Goal: Transaction & Acquisition: Obtain resource

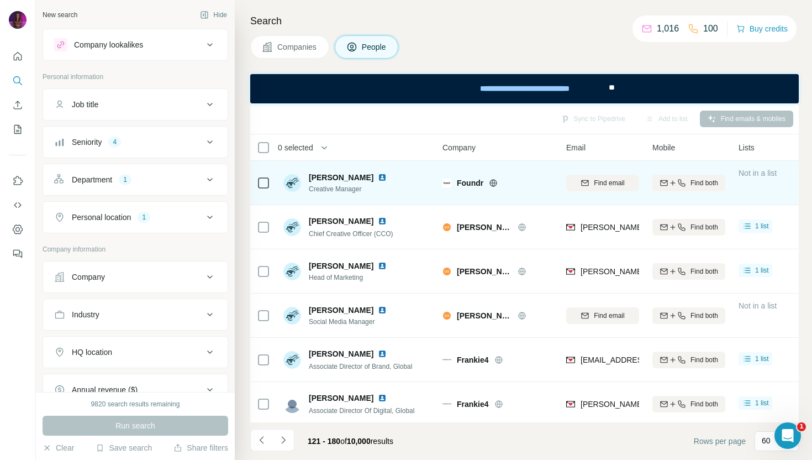
click at [494, 184] on icon at bounding box center [493, 182] width 9 height 9
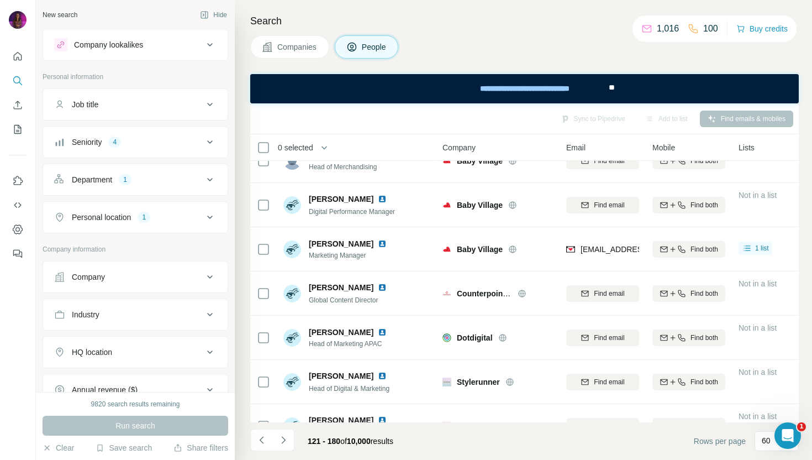
scroll to position [1486, 0]
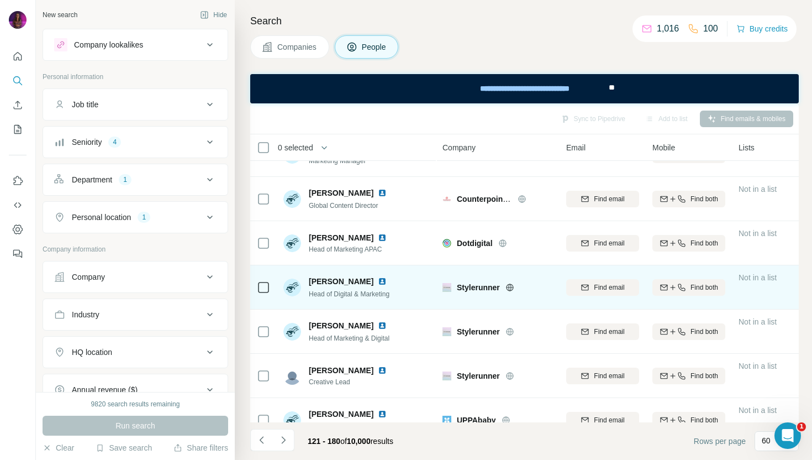
click at [510, 286] on icon at bounding box center [509, 286] width 3 height 7
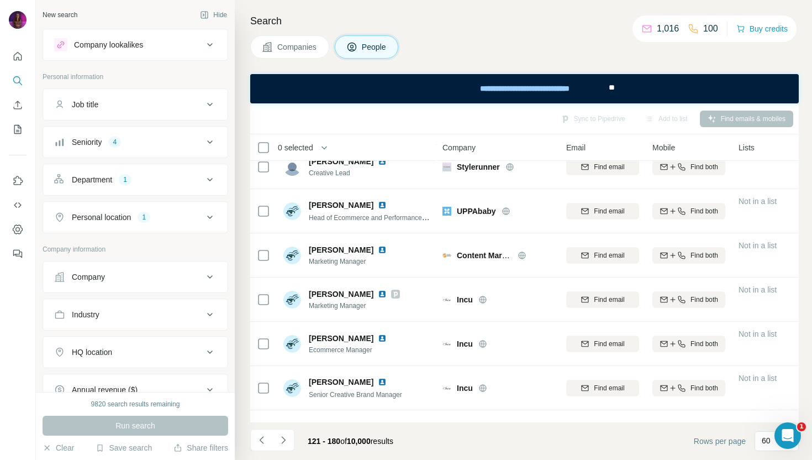
scroll to position [1825, 0]
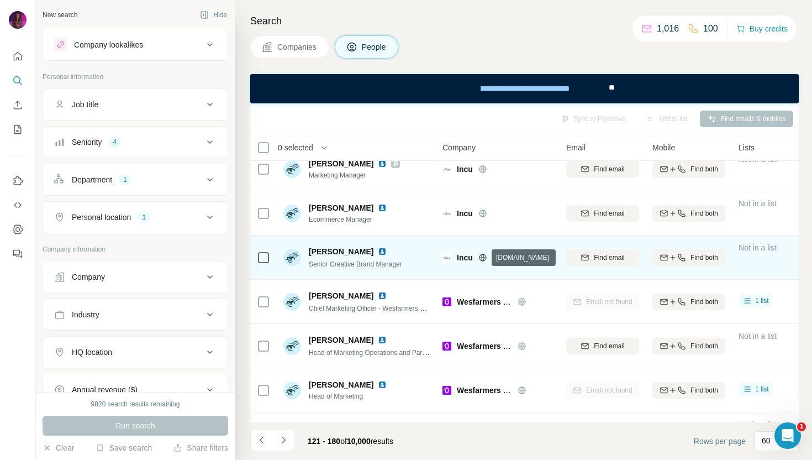
click at [480, 256] on icon at bounding box center [482, 257] width 9 height 9
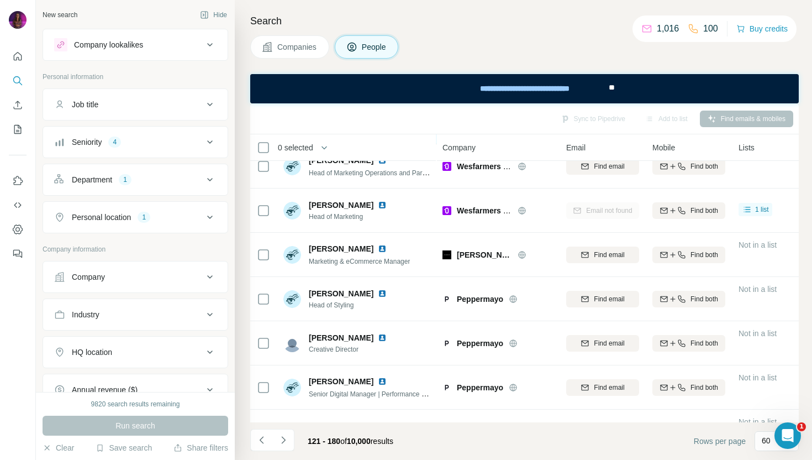
scroll to position [2010, 0]
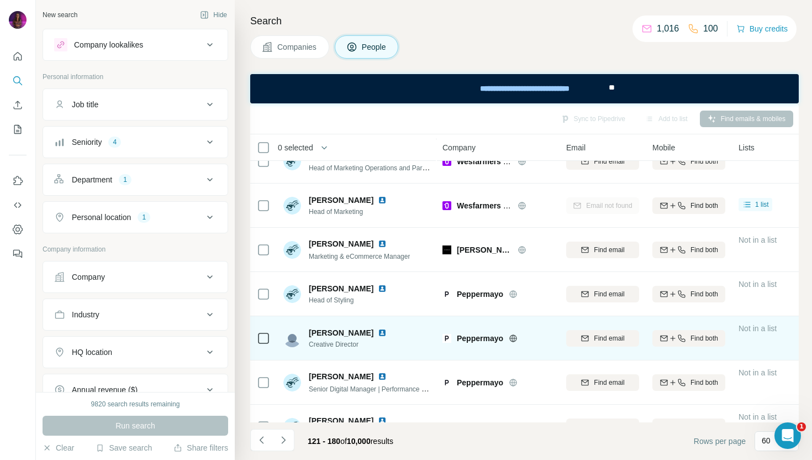
click at [510, 340] on icon at bounding box center [513, 338] width 9 height 9
click at [378, 329] on img at bounding box center [382, 332] width 9 height 9
click at [618, 336] on span "Find email" at bounding box center [609, 338] width 30 height 10
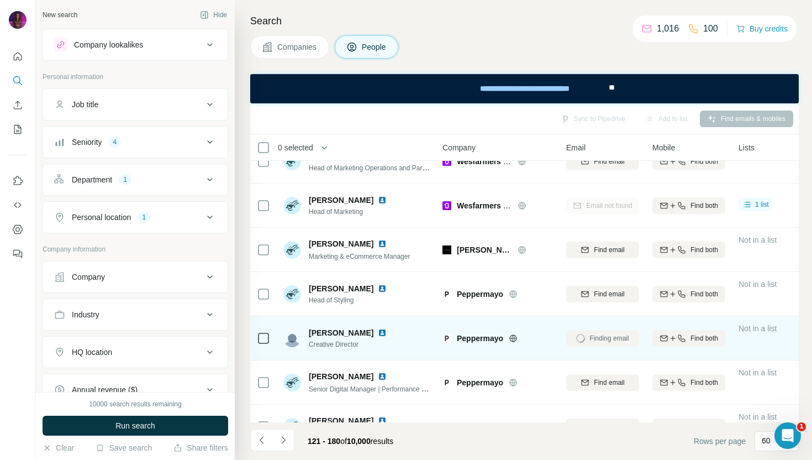
click at [477, 59] on div "Search Companies People Sync to Pipedrive Add to list Find emails & mobiles 0 s…" at bounding box center [523, 230] width 577 height 460
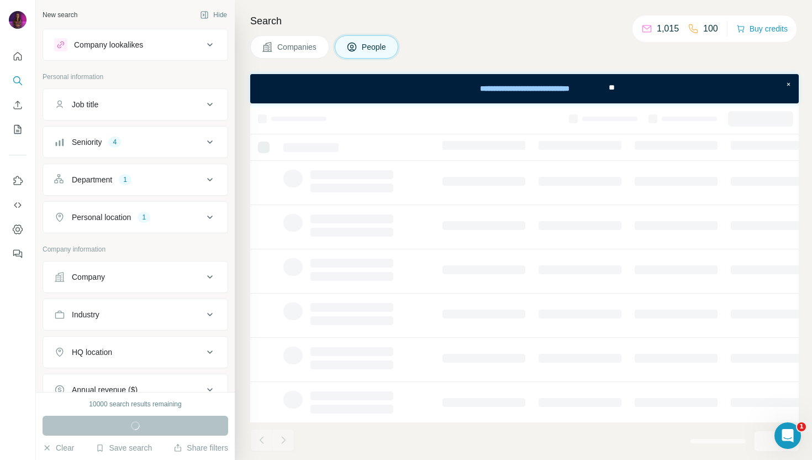
click at [474, 52] on div "Companies People" at bounding box center [524, 46] width 548 height 23
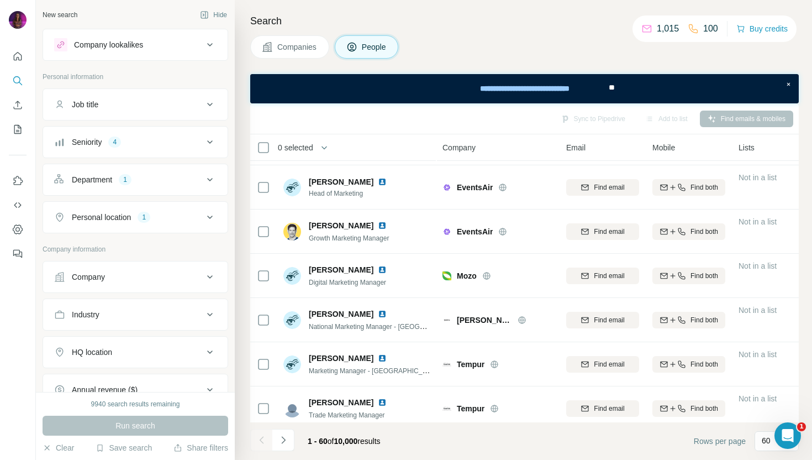
scroll to position [2390, 0]
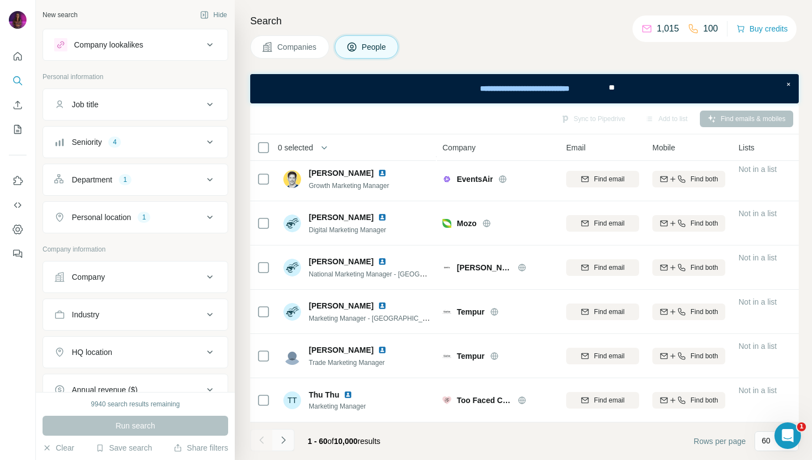
click at [284, 442] on icon "Navigate to next page" at bounding box center [283, 439] width 11 height 11
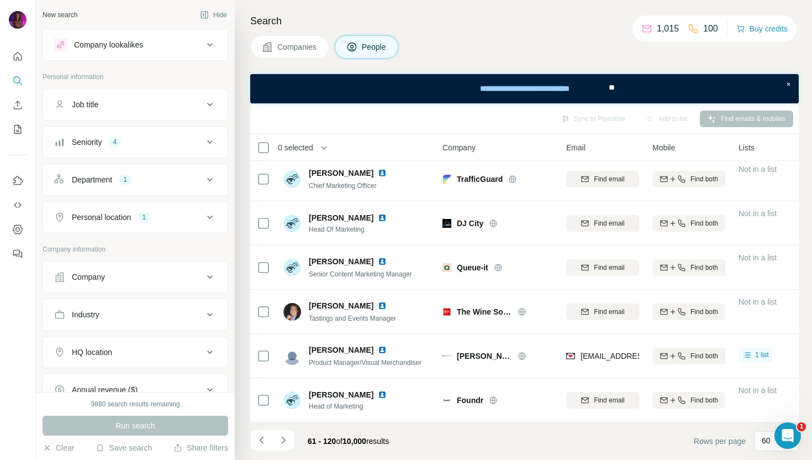
click at [286, 444] on icon "Navigate to next page" at bounding box center [283, 439] width 11 height 11
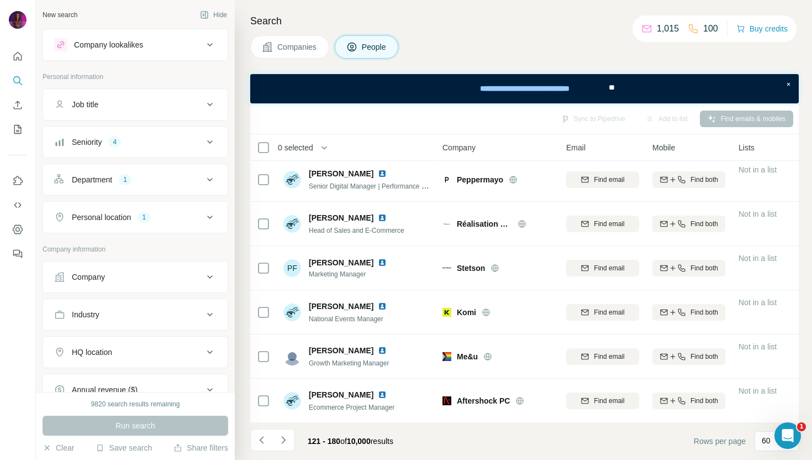
scroll to position [2099, 0]
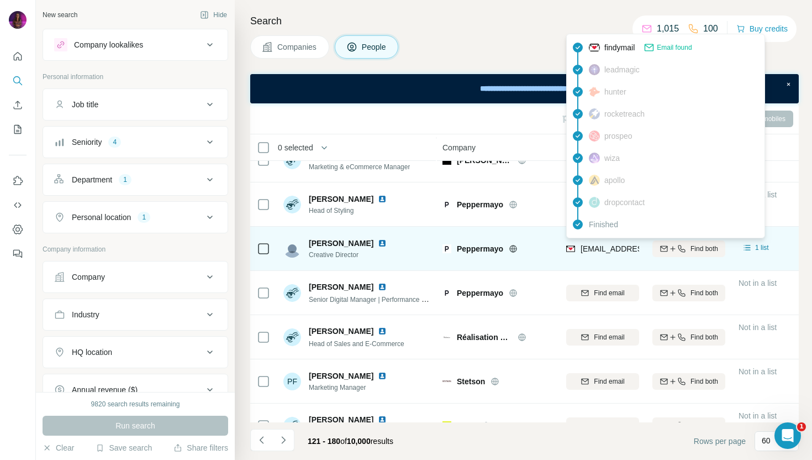
click at [600, 250] on span "[EMAIL_ADDRESS][DOMAIN_NAME]" at bounding box center [645, 248] width 131 height 9
copy tr "[EMAIL_ADDRESS][DOMAIN_NAME]"
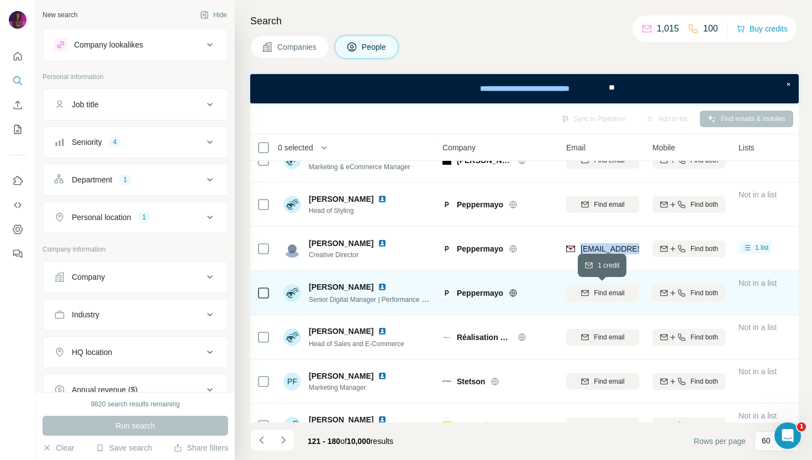
click at [595, 288] on span "Find email" at bounding box center [609, 293] width 30 height 10
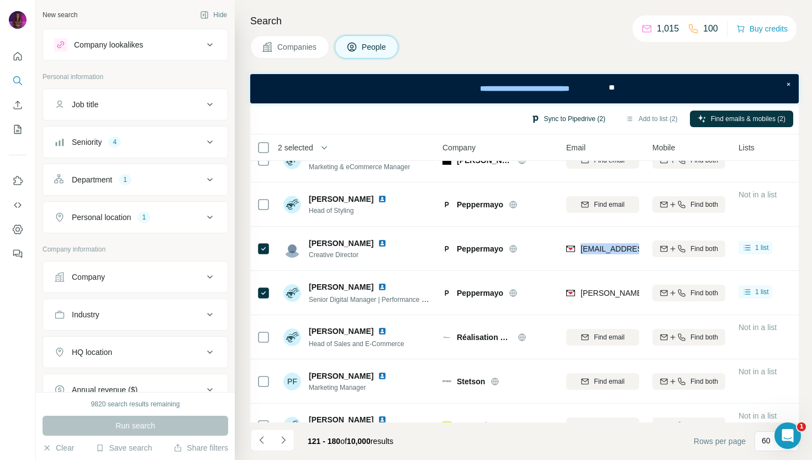
click at [564, 116] on button "Sync to Pipedrive (2)" at bounding box center [568, 118] width 90 height 17
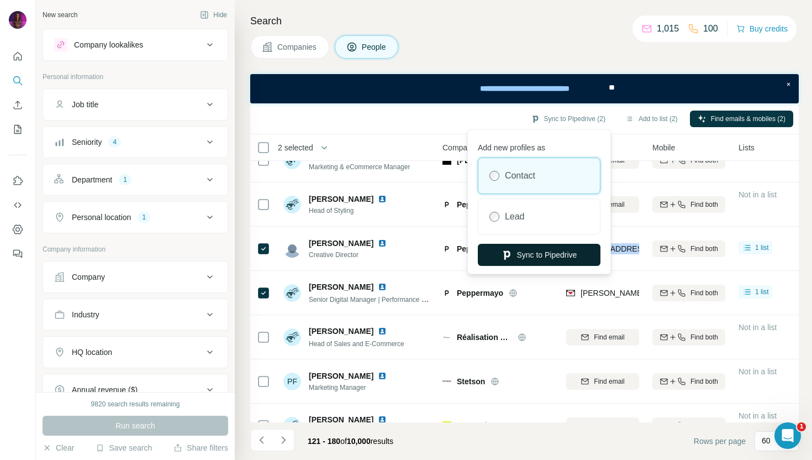
click at [526, 258] on button "Sync to Pipedrive" at bounding box center [539, 255] width 123 height 22
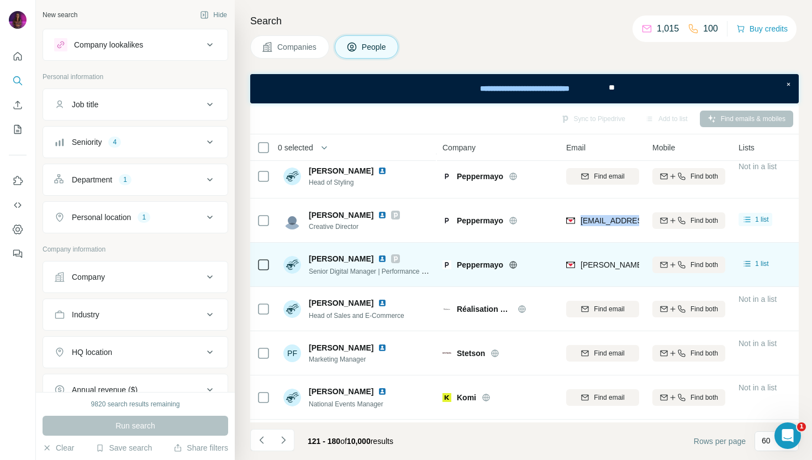
scroll to position [2128, 0]
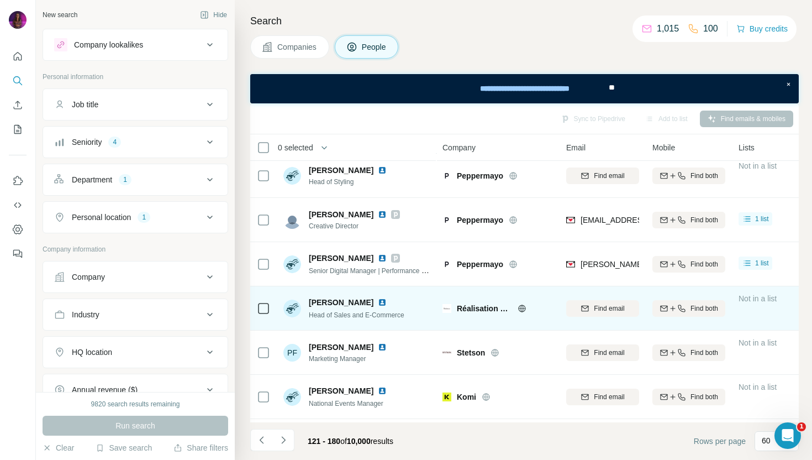
click at [522, 307] on icon at bounding box center [522, 308] width 9 height 9
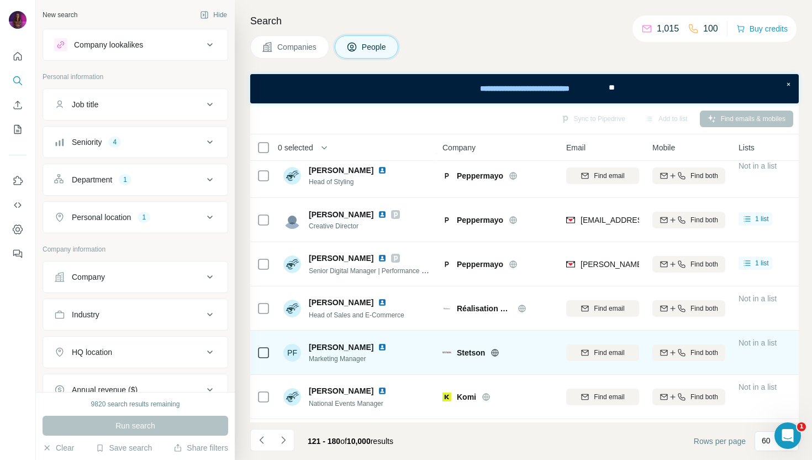
click at [498, 351] on icon at bounding box center [494, 352] width 9 height 9
click at [378, 346] on img at bounding box center [382, 346] width 9 height 9
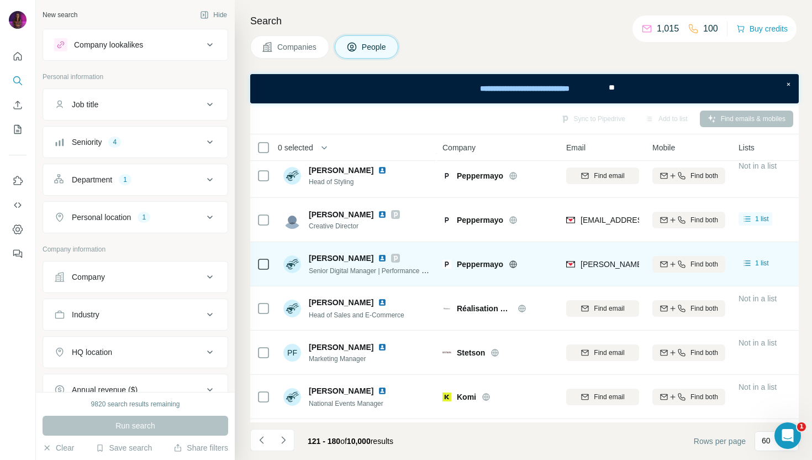
scroll to position [2305, 0]
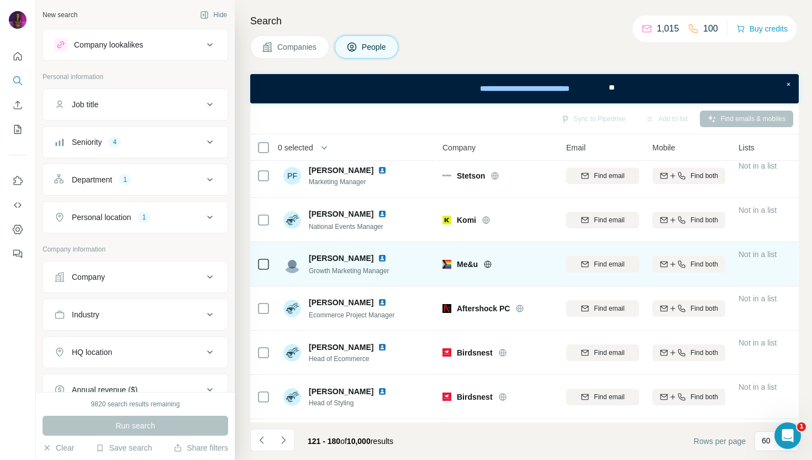
click at [490, 264] on icon at bounding box center [487, 264] width 9 height 9
click at [378, 258] on img at bounding box center [382, 258] width 9 height 9
click at [609, 269] on button "Find email" at bounding box center [602, 264] width 73 height 17
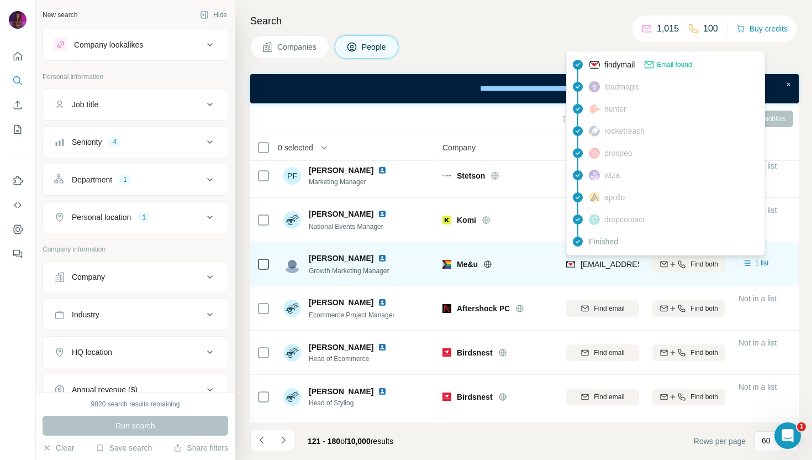
click at [611, 266] on span "[EMAIL_ADDRESS][DOMAIN_NAME]" at bounding box center [645, 264] width 131 height 9
copy tr "[EMAIL_ADDRESS][DOMAIN_NAME]"
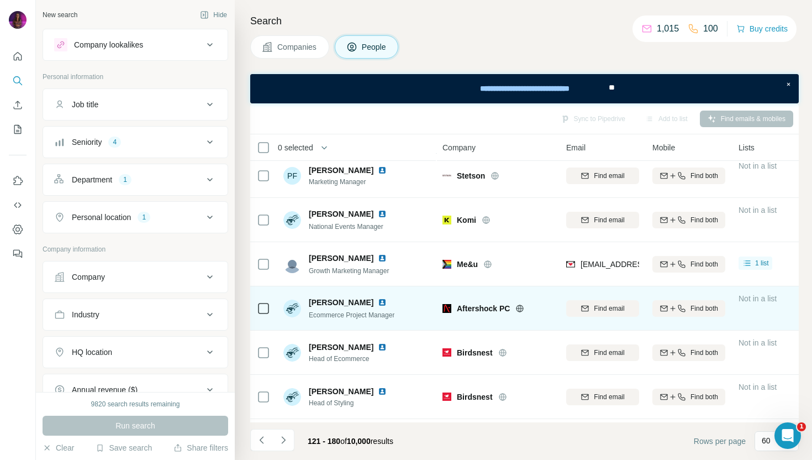
click at [524, 309] on icon at bounding box center [519, 307] width 7 height 7
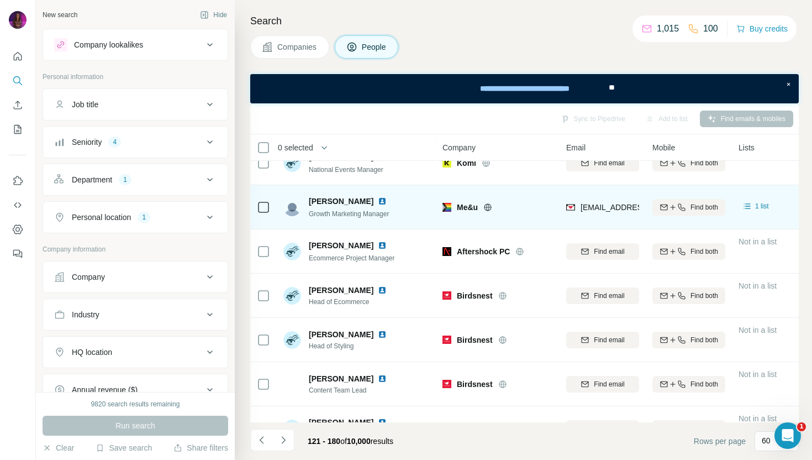
scroll to position [2390, 0]
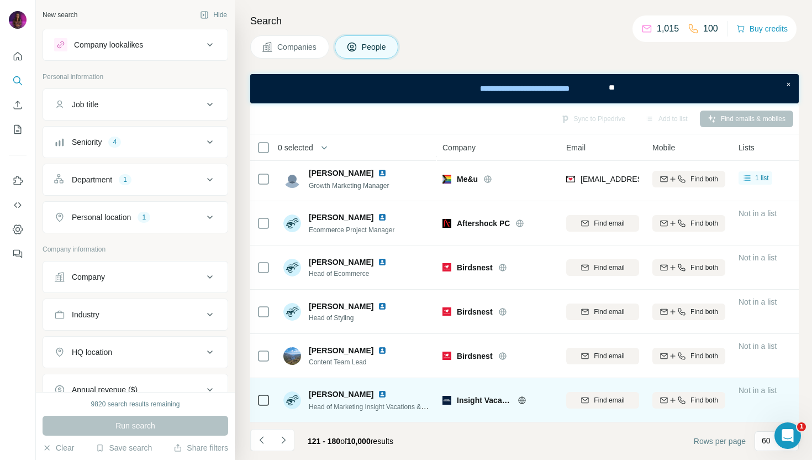
click at [522, 400] on icon at bounding box center [522, 399] width 9 height 9
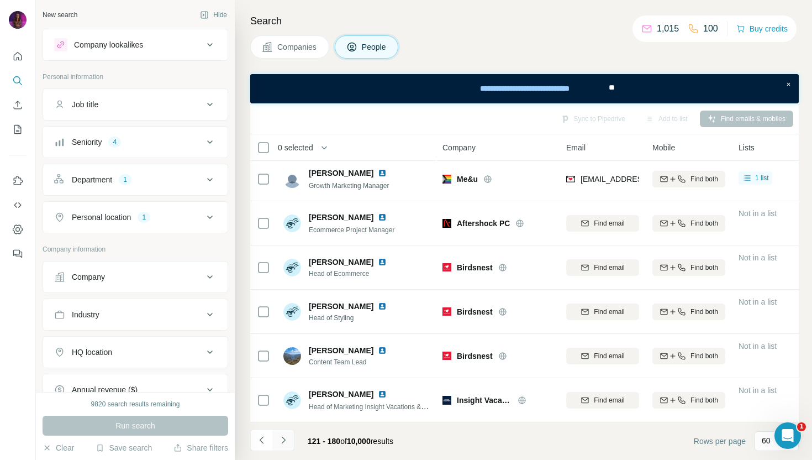
click at [288, 446] on button "Navigate to next page" at bounding box center [283, 440] width 22 height 22
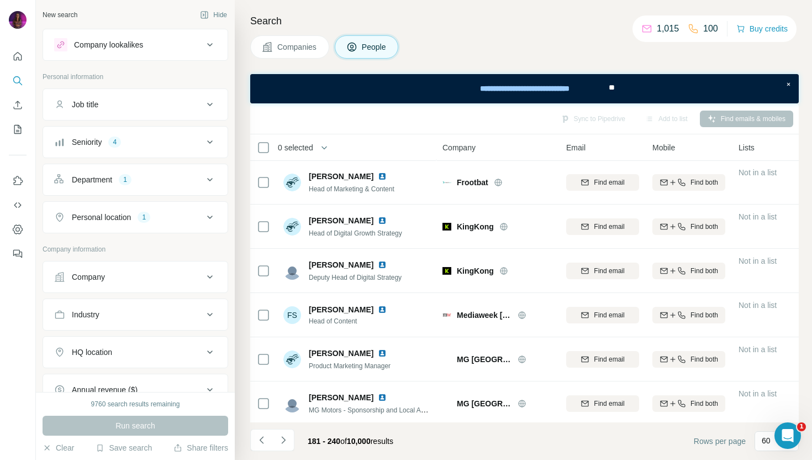
scroll to position [0, 0]
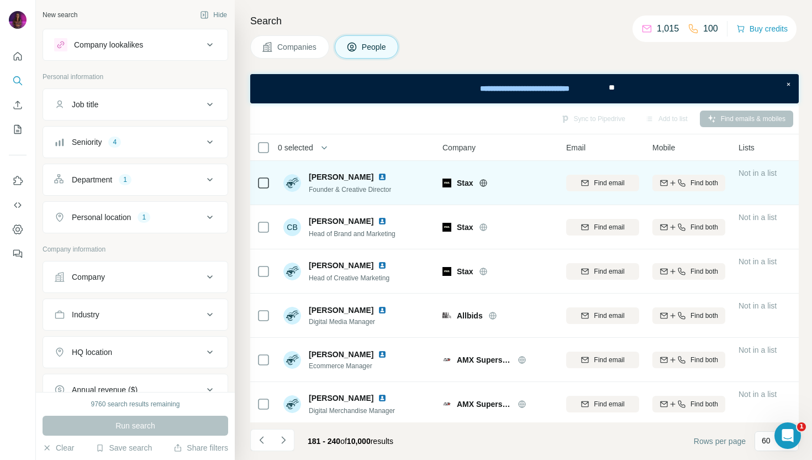
click at [484, 185] on icon at bounding box center [483, 182] width 3 height 7
click at [603, 183] on span "Find email" at bounding box center [609, 183] width 30 height 10
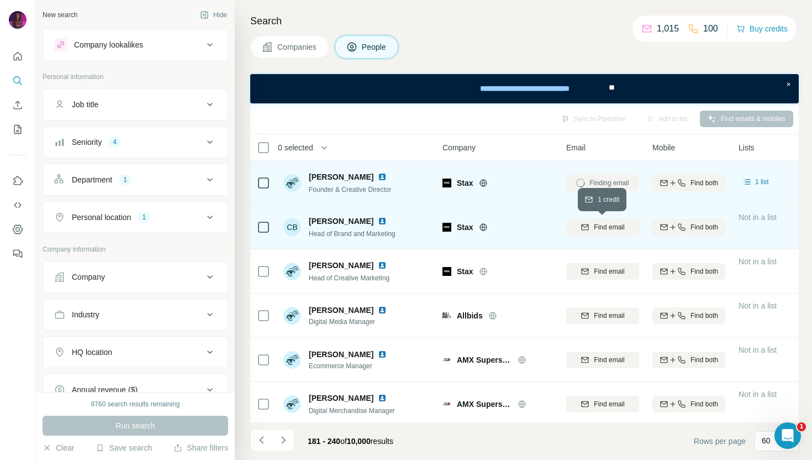
click at [611, 228] on span "Find email" at bounding box center [609, 227] width 30 height 10
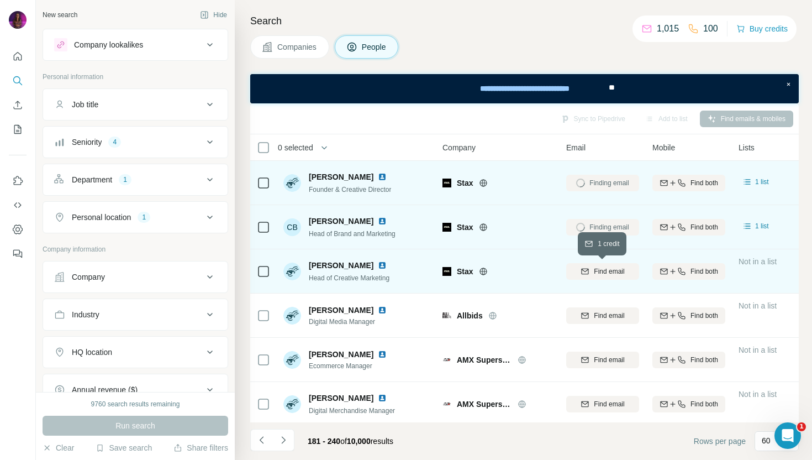
click at [615, 267] on span "Find email" at bounding box center [609, 271] width 30 height 10
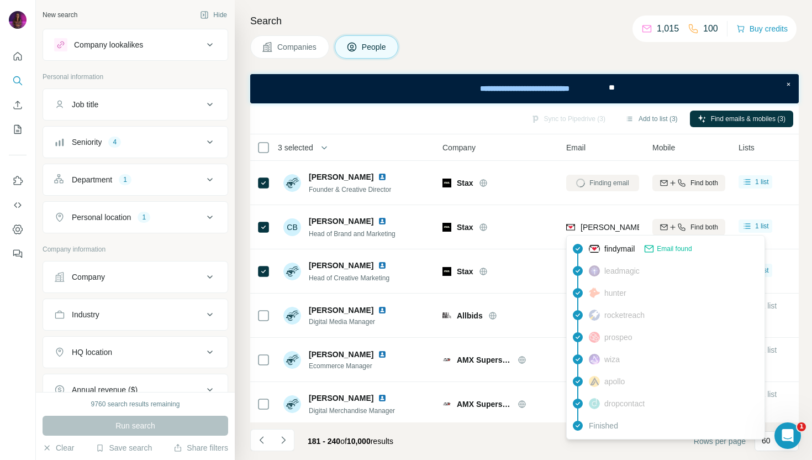
click at [593, 226] on span "[PERSON_NAME][EMAIL_ADDRESS][DOMAIN_NAME]" at bounding box center [677, 227] width 194 height 9
copy tr "[PERSON_NAME][EMAIL_ADDRESS][DOMAIN_NAME]"
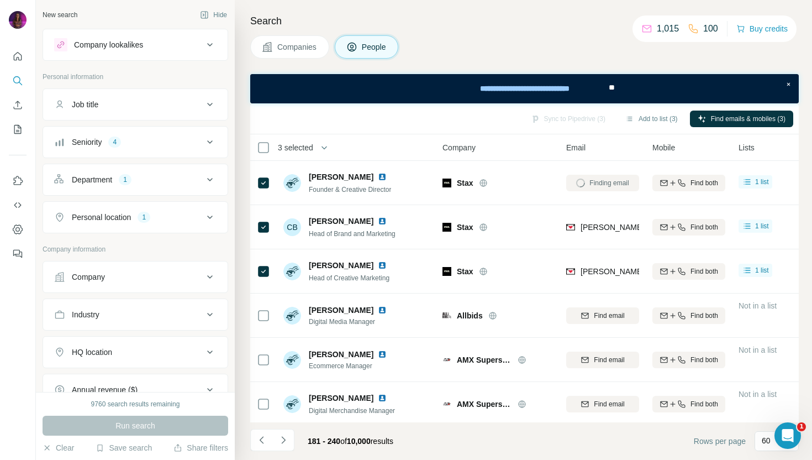
click at [522, 236] on div "Stax" at bounding box center [497, 227] width 110 height 30
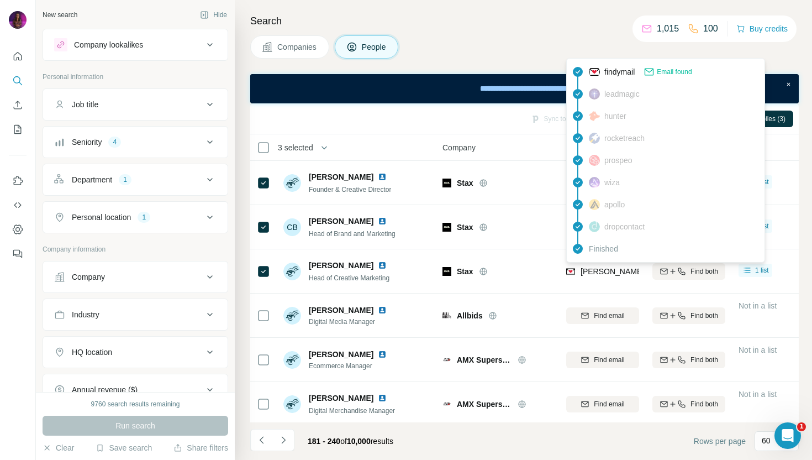
click at [606, 271] on span "[PERSON_NAME][EMAIL_ADDRESS][DOMAIN_NAME]" at bounding box center [677, 271] width 194 height 9
copy tr "[PERSON_NAME][EMAIL_ADDRESS][DOMAIN_NAME]"
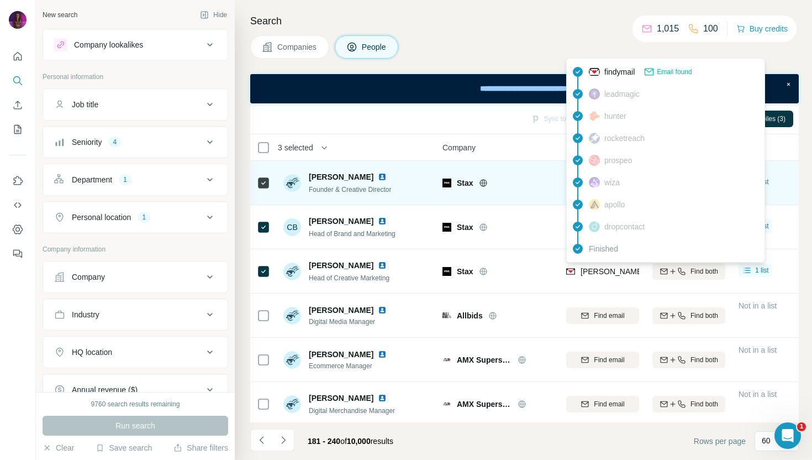
click at [521, 198] on td "Stax" at bounding box center [498, 183] width 124 height 44
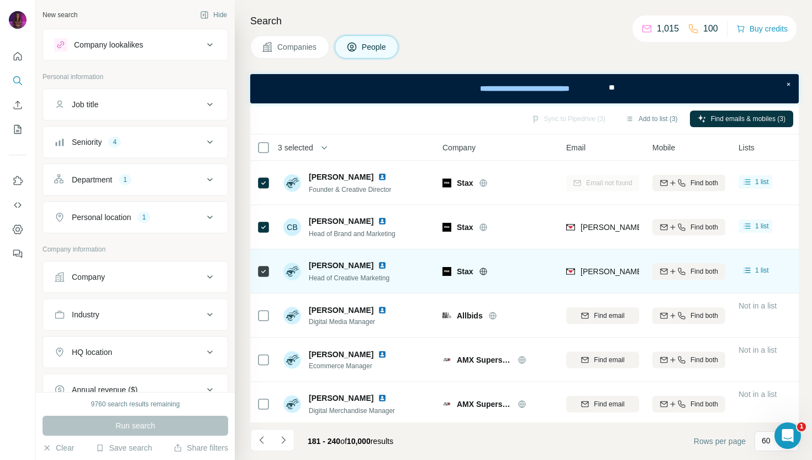
click at [387, 265] on img at bounding box center [382, 265] width 9 height 9
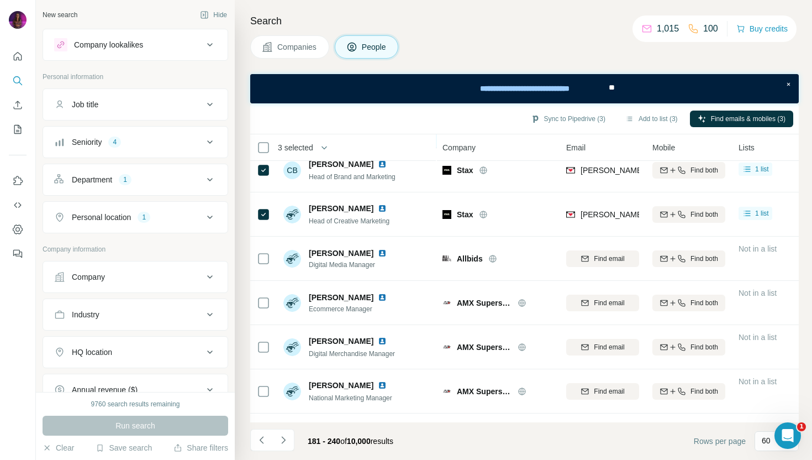
scroll to position [83, 0]
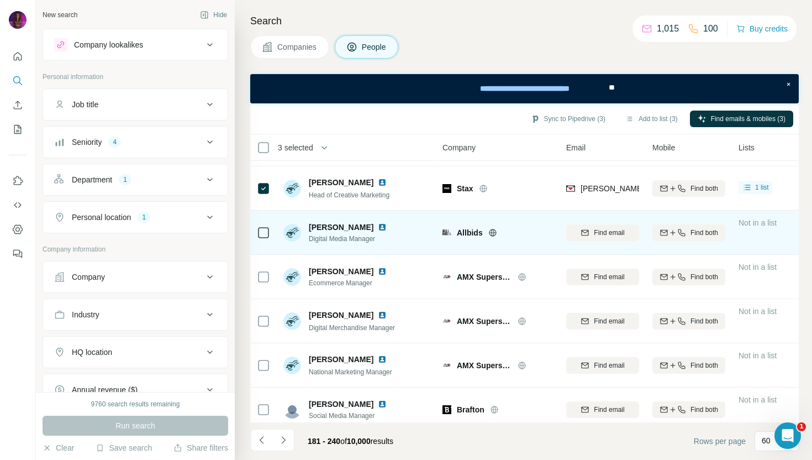
click at [493, 233] on icon at bounding box center [492, 232] width 9 height 9
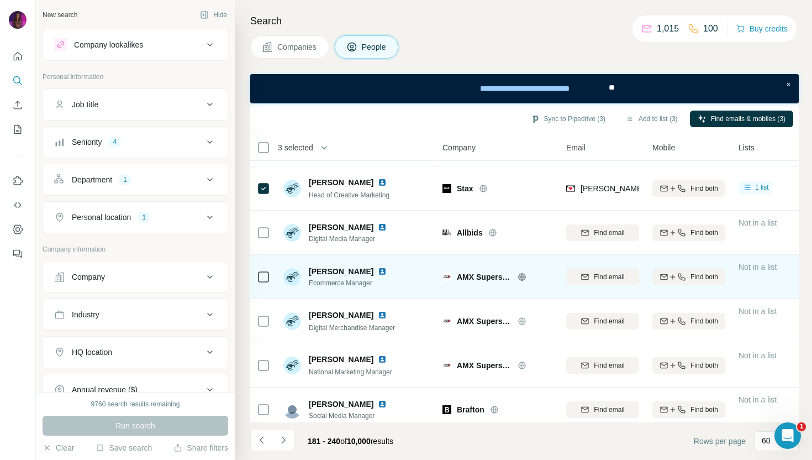
click at [525, 276] on icon at bounding box center [521, 276] width 7 height 1
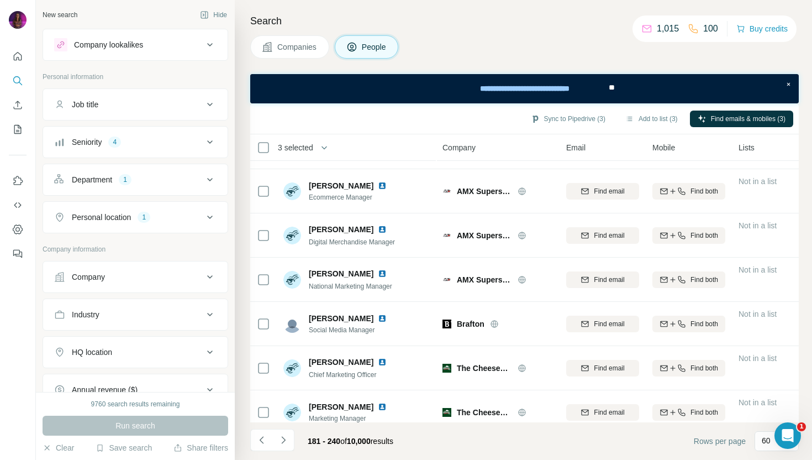
scroll to position [158, 0]
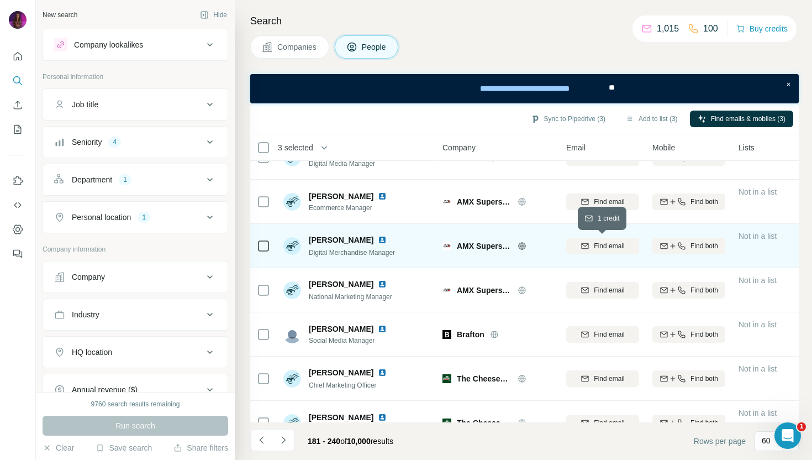
click at [623, 246] on span "Find email" at bounding box center [609, 246] width 30 height 10
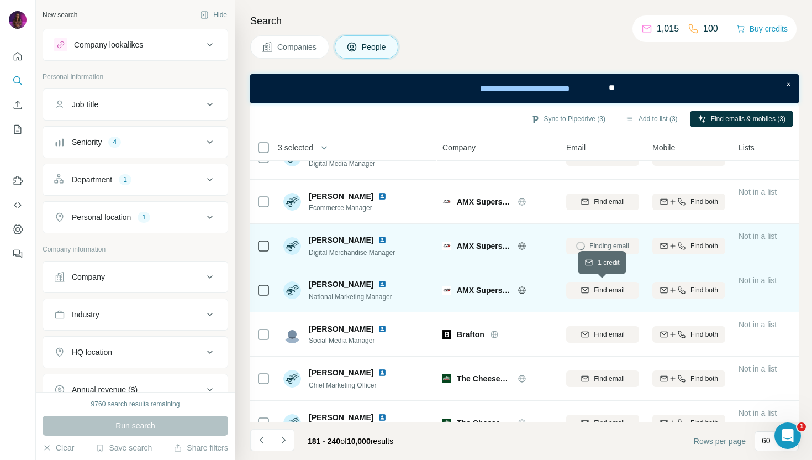
click at [603, 288] on span "Find email" at bounding box center [609, 290] width 30 height 10
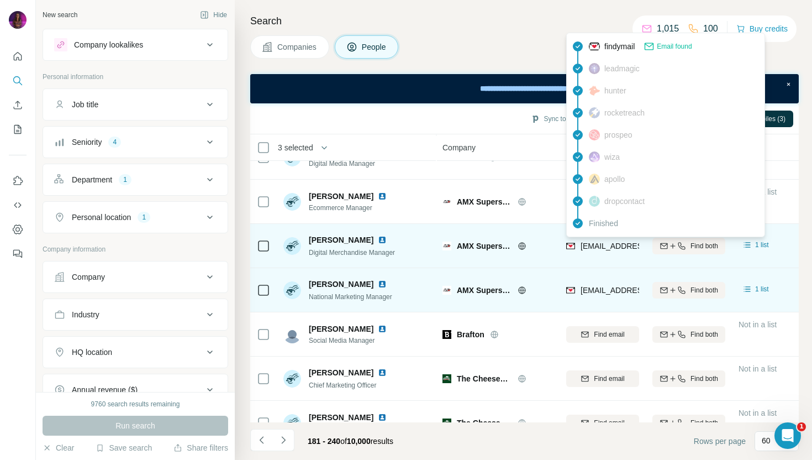
click at [603, 249] on span "[EMAIL_ADDRESS][DOMAIN_NAME]" at bounding box center [645, 245] width 131 height 9
copy tr "[EMAIL_ADDRESS][DOMAIN_NAME]"
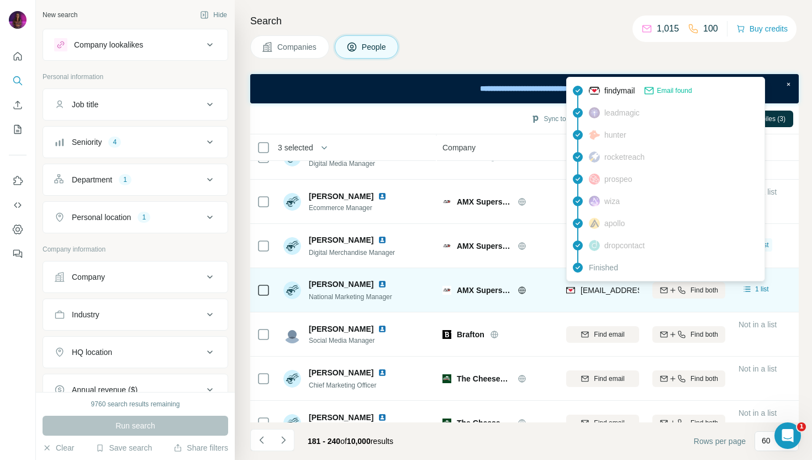
click at [601, 290] on span "[EMAIL_ADDRESS][DOMAIN_NAME]" at bounding box center [645, 290] width 131 height 9
copy tr "[EMAIL_ADDRESS][DOMAIN_NAME]"
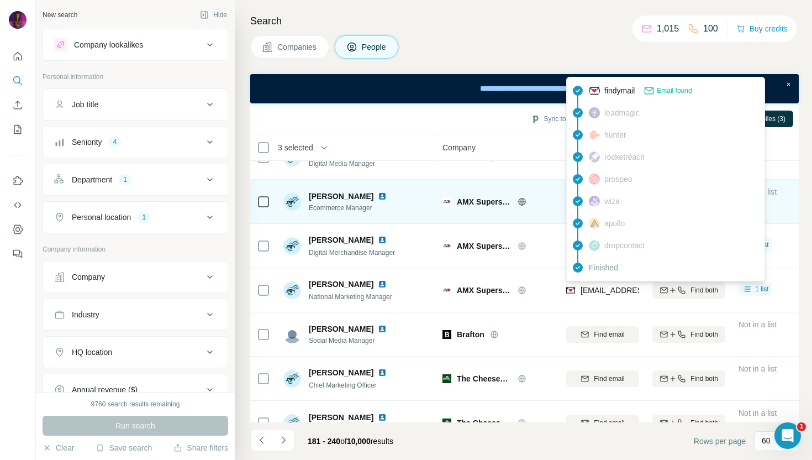
click at [521, 203] on icon at bounding box center [522, 201] width 9 height 9
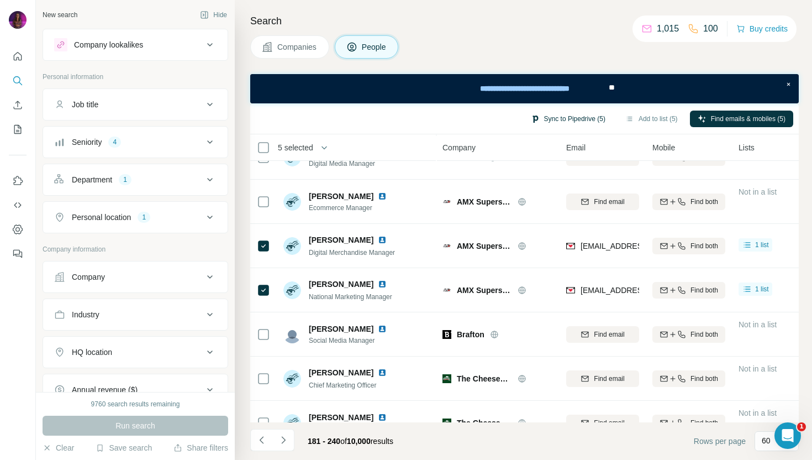
click at [552, 119] on button "Sync to Pipedrive (5)" at bounding box center [568, 118] width 90 height 17
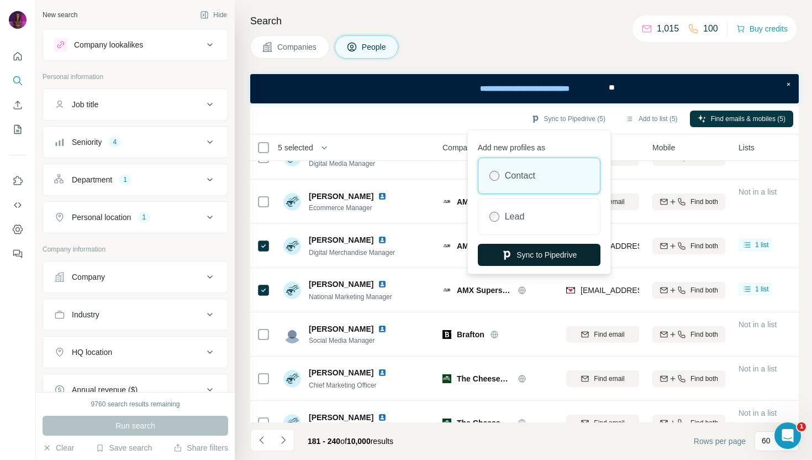
click at [519, 254] on button "Sync to Pipedrive" at bounding box center [539, 255] width 123 height 22
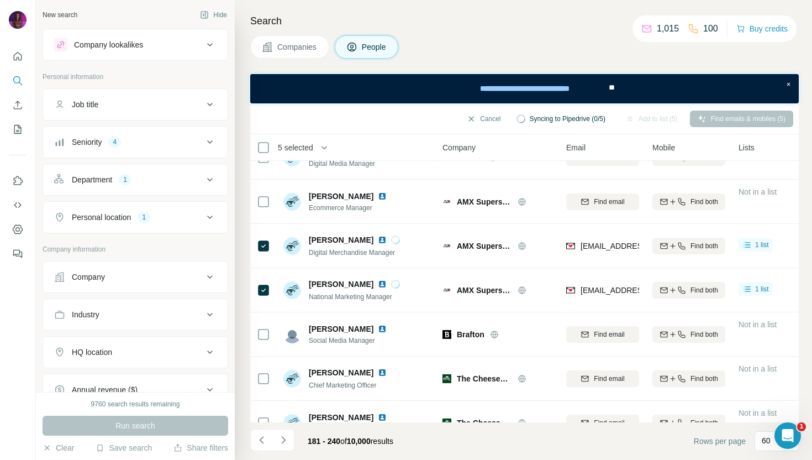
scroll to position [203, 0]
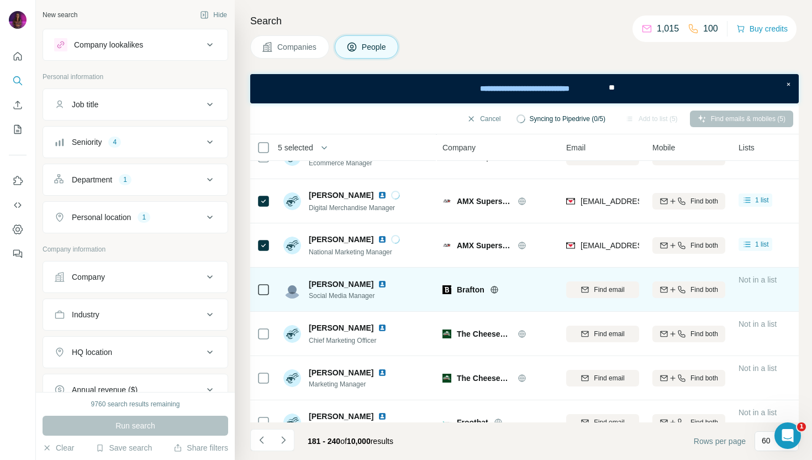
click at [495, 288] on icon at bounding box center [494, 289] width 3 height 7
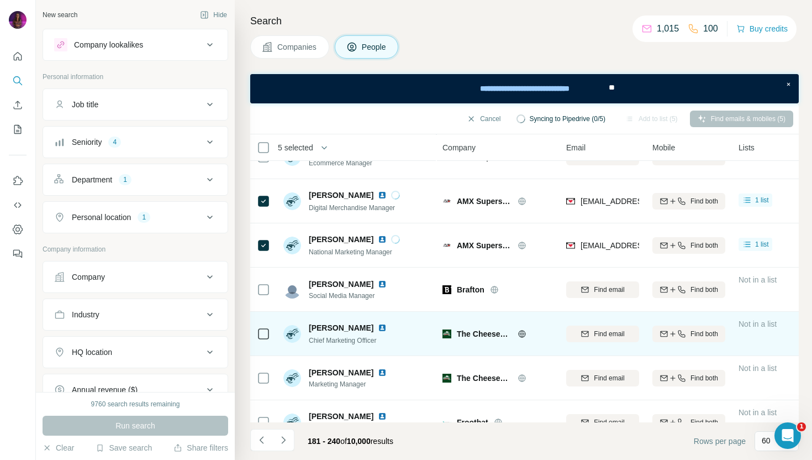
click at [521, 333] on icon at bounding box center [521, 333] width 7 height 1
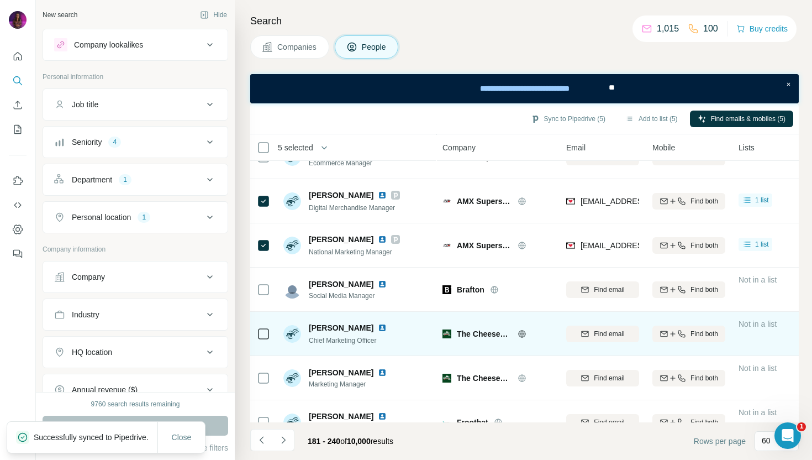
click at [380, 325] on img at bounding box center [382, 327] width 9 height 9
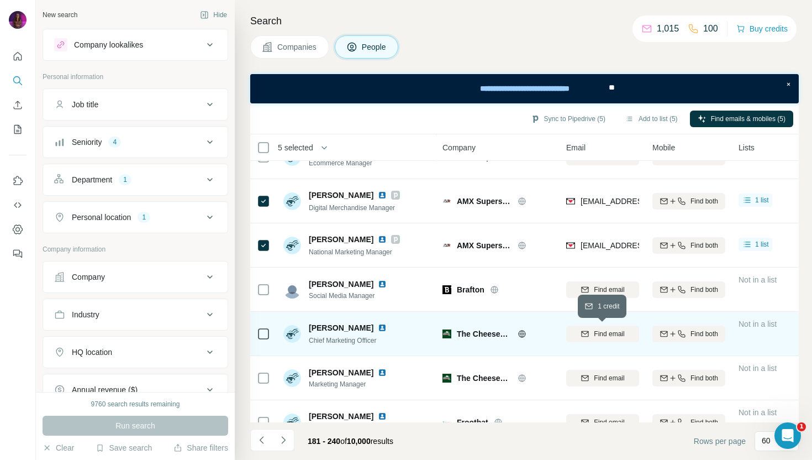
click at [603, 330] on span "Find email" at bounding box center [609, 334] width 30 height 10
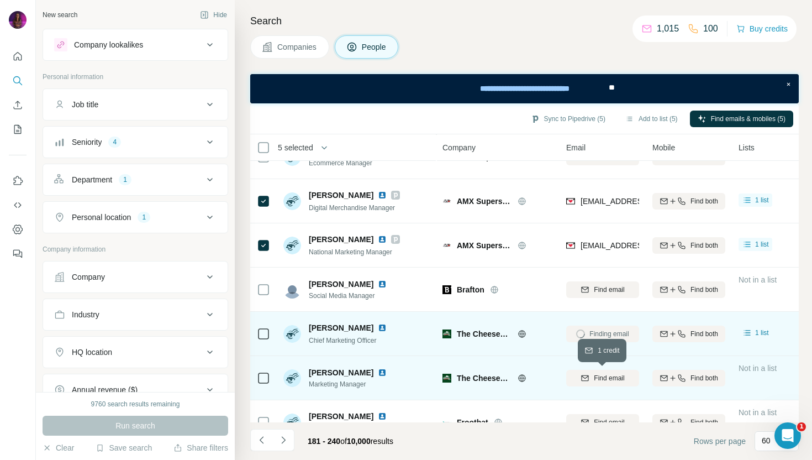
click at [606, 380] on span "Find email" at bounding box center [609, 378] width 30 height 10
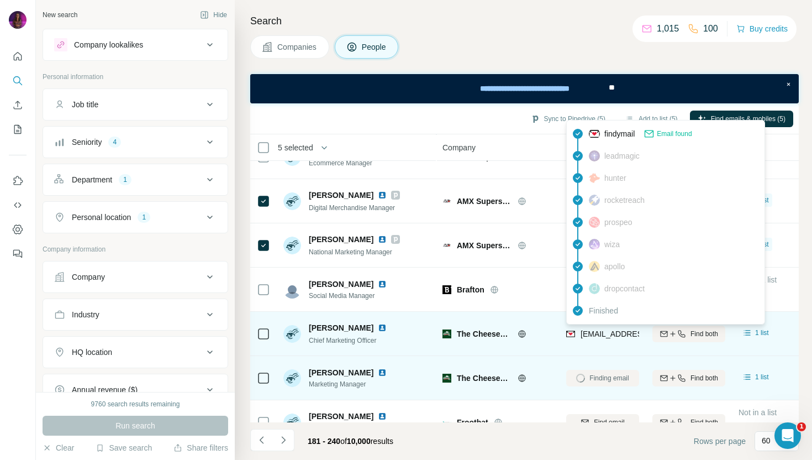
click at [597, 332] on span "[EMAIL_ADDRESS][DOMAIN_NAME]" at bounding box center [645, 333] width 131 height 9
copy tr "[EMAIL_ADDRESS][DOMAIN_NAME]"
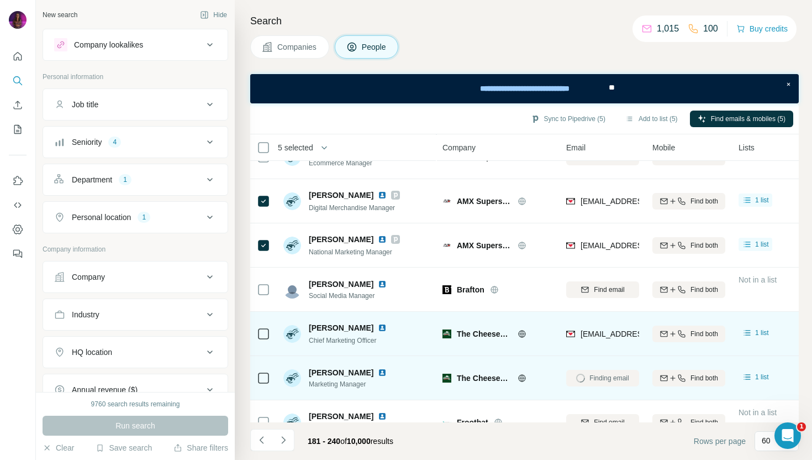
click at [544, 339] on div "The Cheesecake Shop" at bounding box center [497, 333] width 110 height 30
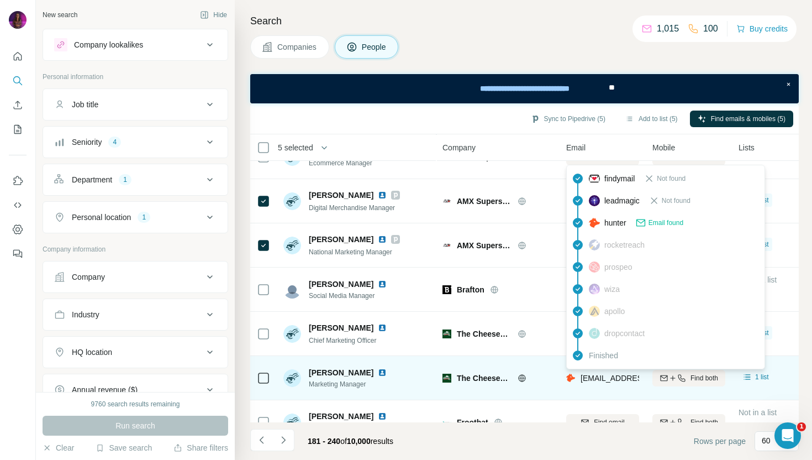
click at [596, 376] on span "[EMAIL_ADDRESS][DOMAIN_NAME]" at bounding box center [645, 377] width 131 height 9
copy tr "[EMAIL_ADDRESS][DOMAIN_NAME]"
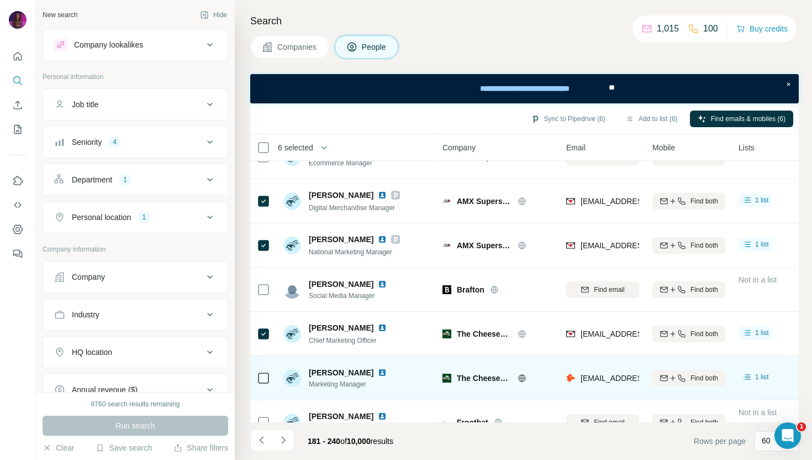
click at [262, 384] on div at bounding box center [263, 377] width 13 height 30
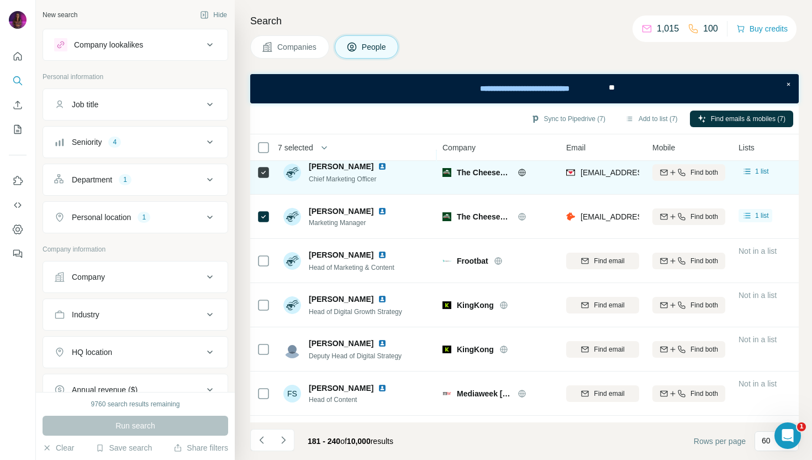
scroll to position [371, 0]
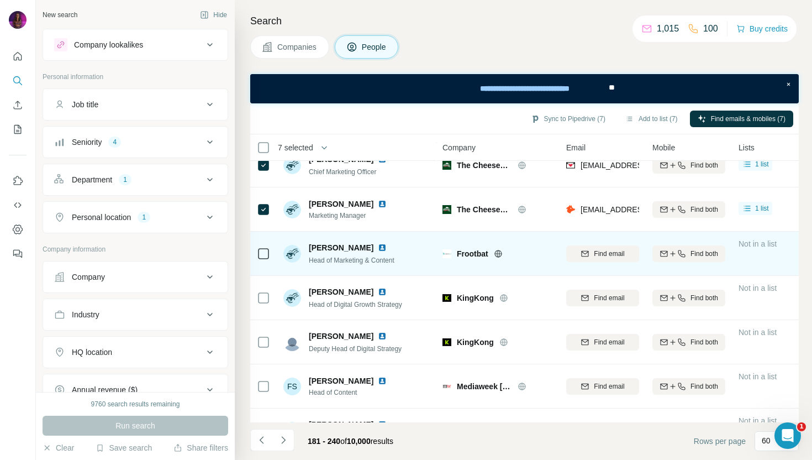
click at [500, 251] on icon at bounding box center [498, 253] width 9 height 9
click at [378, 246] on img at bounding box center [382, 247] width 9 height 9
click at [595, 249] on span "Find email" at bounding box center [609, 254] width 30 height 10
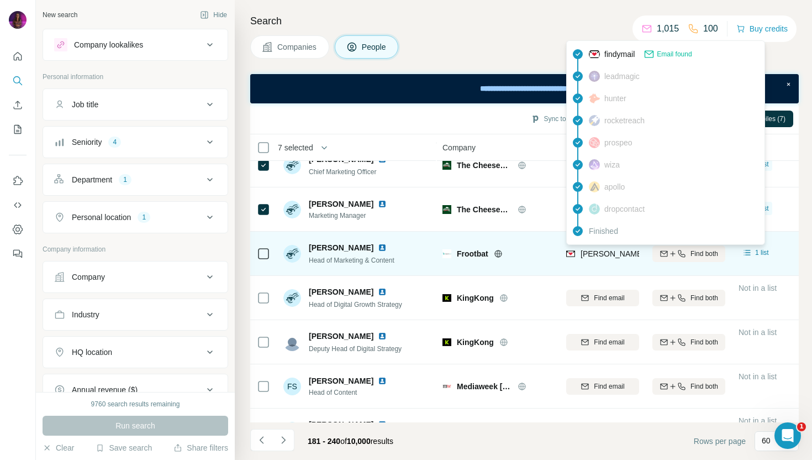
click at [604, 255] on span "[PERSON_NAME][EMAIL_ADDRESS][DOMAIN_NAME]" at bounding box center [677, 253] width 194 height 9
copy tr "[PERSON_NAME][EMAIL_ADDRESS][DOMAIN_NAME]"
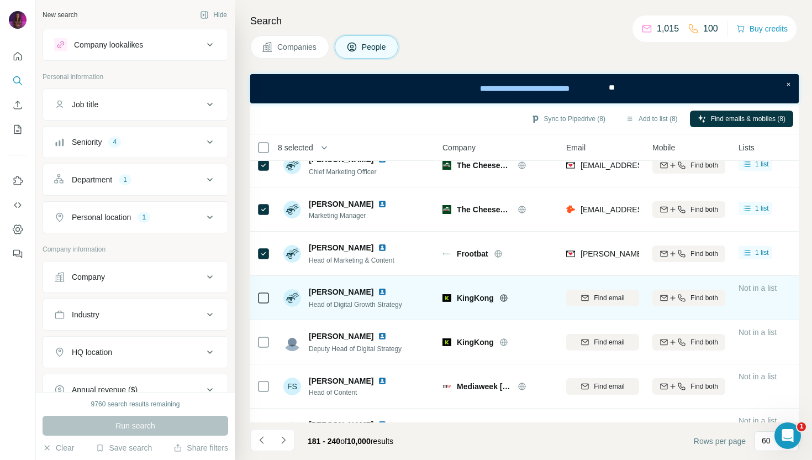
click at [503, 297] on icon at bounding box center [503, 297] width 9 height 9
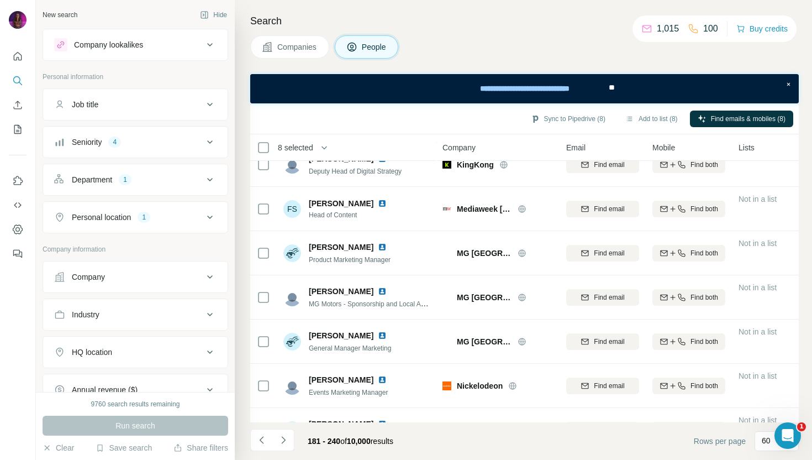
scroll to position [550, 0]
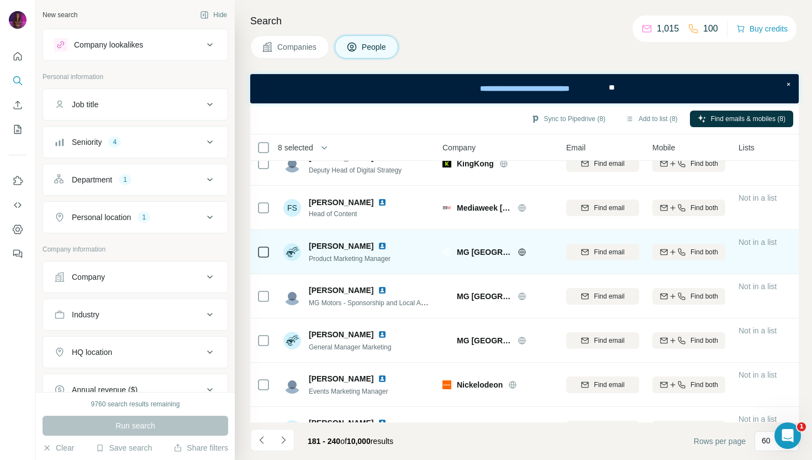
click at [518, 249] on icon at bounding box center [522, 251] width 9 height 9
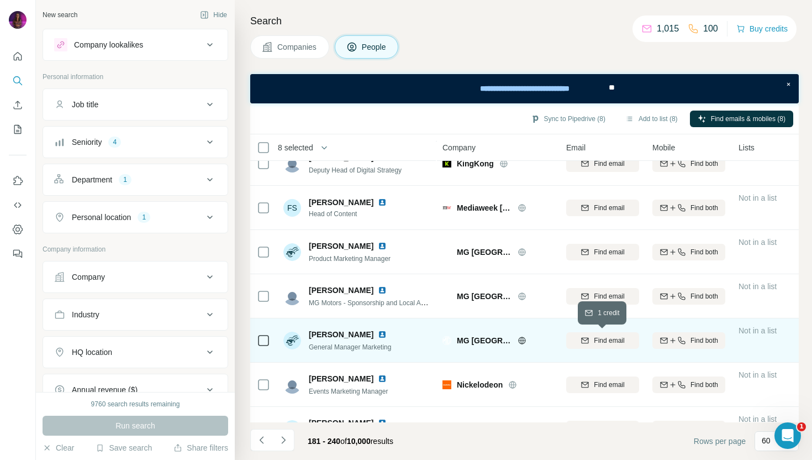
click at [595, 341] on span "Find email" at bounding box center [609, 340] width 30 height 10
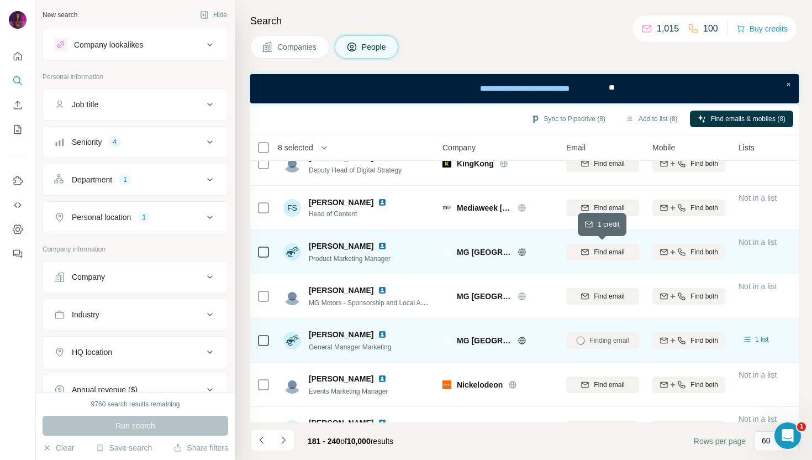
click at [613, 251] on span "Find email" at bounding box center [609, 252] width 30 height 10
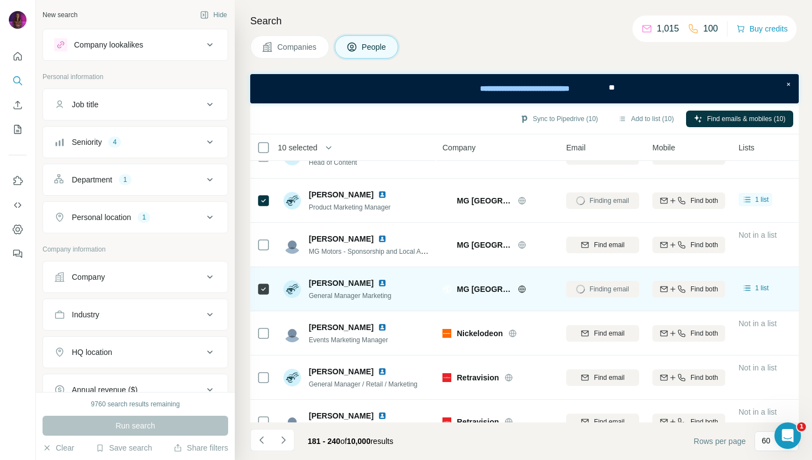
scroll to position [602, 0]
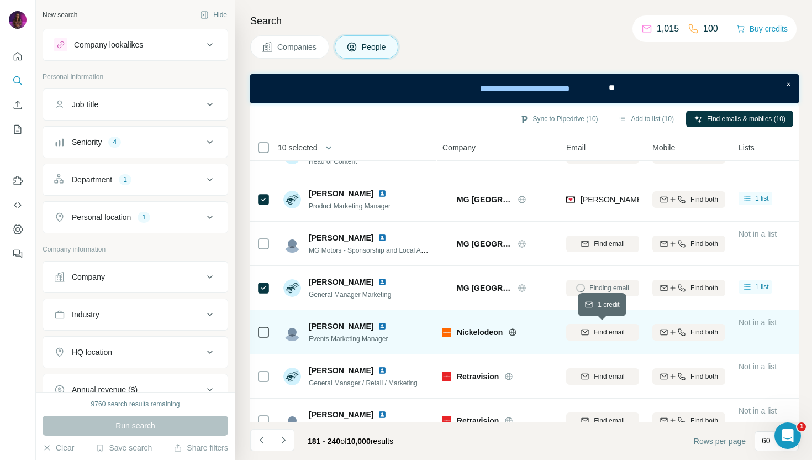
click at [612, 332] on span "Find email" at bounding box center [609, 332] width 30 height 10
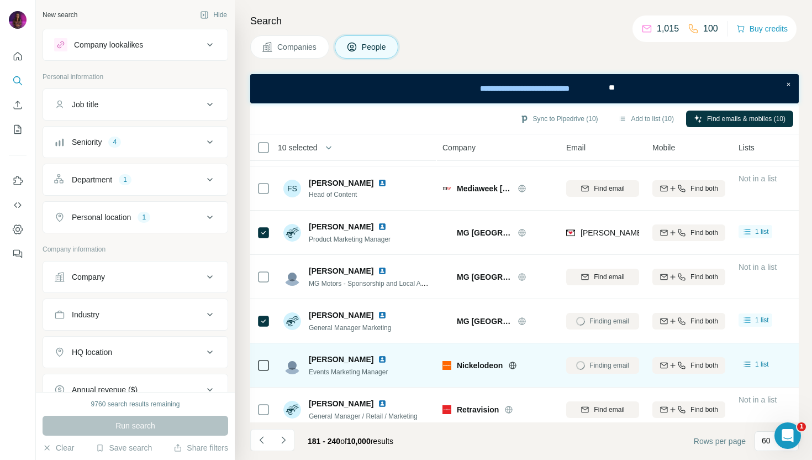
scroll to position [562, 0]
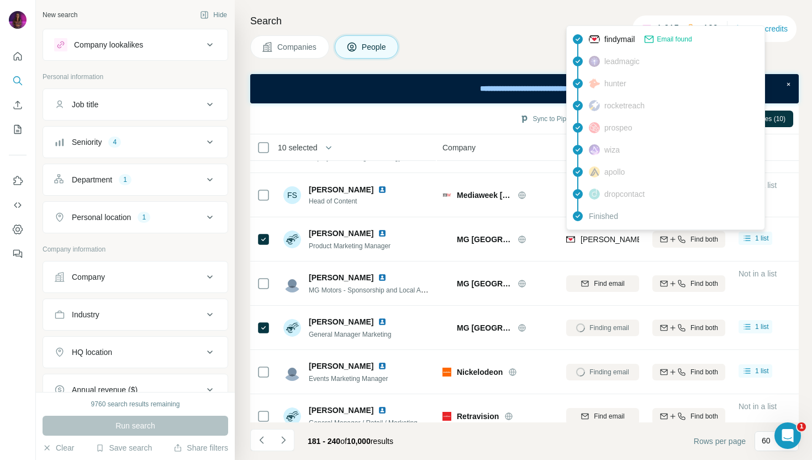
click at [604, 240] on span "[PERSON_NAME][EMAIL_ADDRESS][PERSON_NAME][DOMAIN_NAME]" at bounding box center [709, 239] width 258 height 9
copy tr "[PERSON_NAME][EMAIL_ADDRESS][PERSON_NAME][DOMAIN_NAME]"
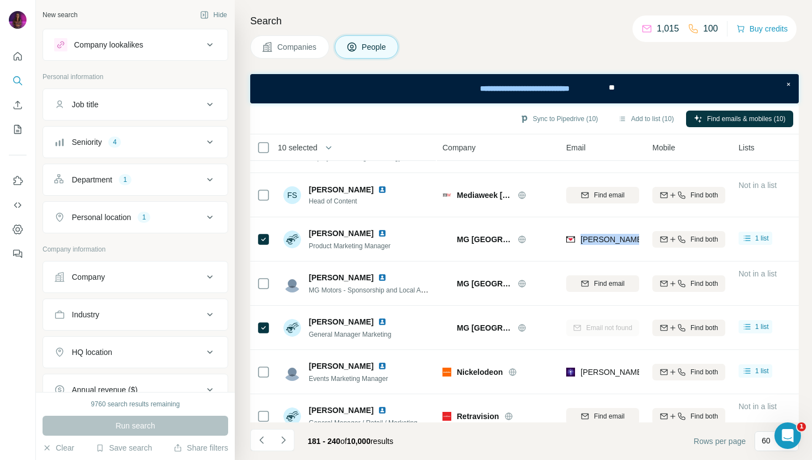
click at [378, 233] on img at bounding box center [382, 233] width 9 height 9
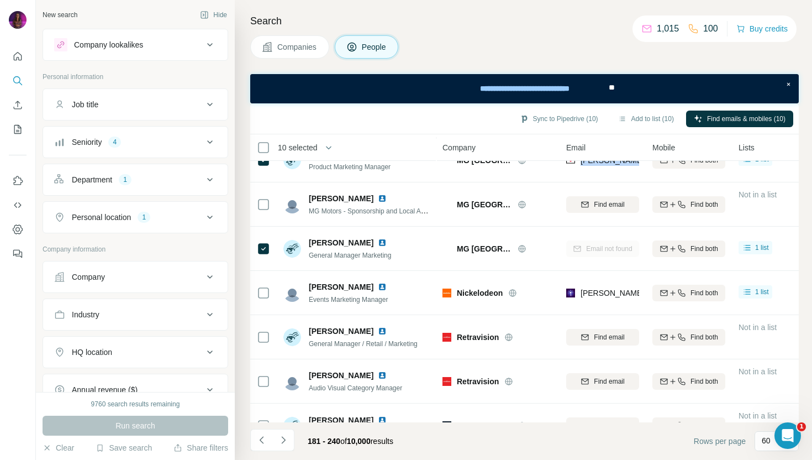
scroll to position [639, 0]
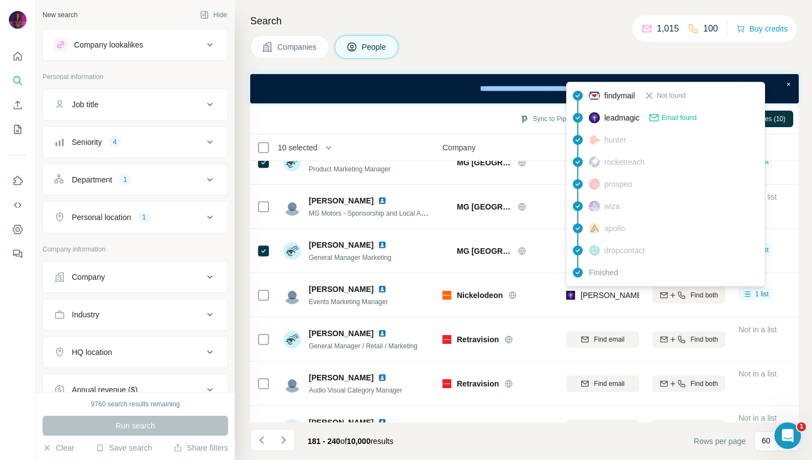
click at [602, 297] on span "[PERSON_NAME][EMAIL_ADDRESS][PERSON_NAME][PERSON_NAME][DOMAIN_NAME]" at bounding box center [741, 295] width 322 height 9
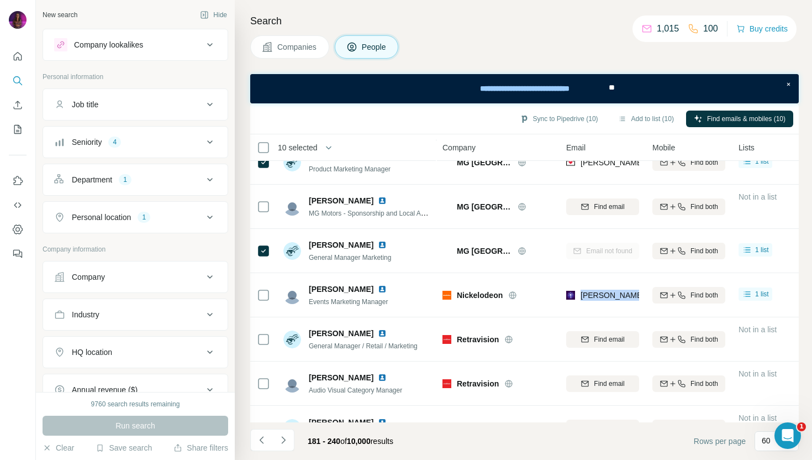
click at [378, 288] on img at bounding box center [382, 288] width 9 height 9
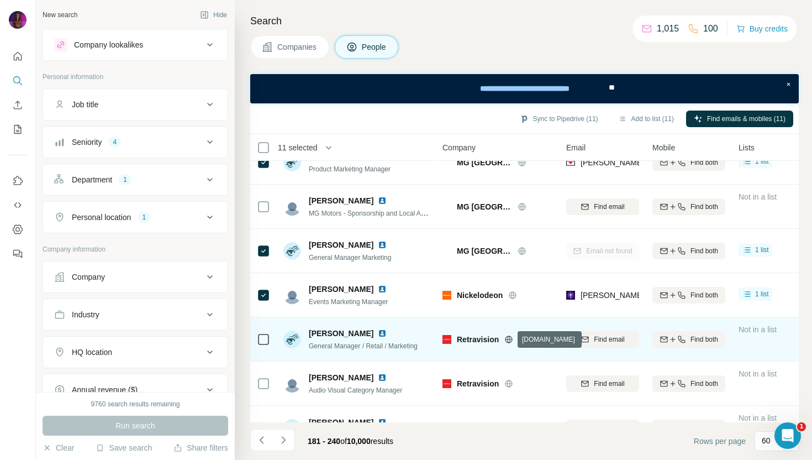
click at [510, 340] on icon at bounding box center [508, 339] width 9 height 9
click at [601, 338] on span "Find email" at bounding box center [609, 339] width 30 height 10
click at [378, 334] on img at bounding box center [382, 333] width 9 height 9
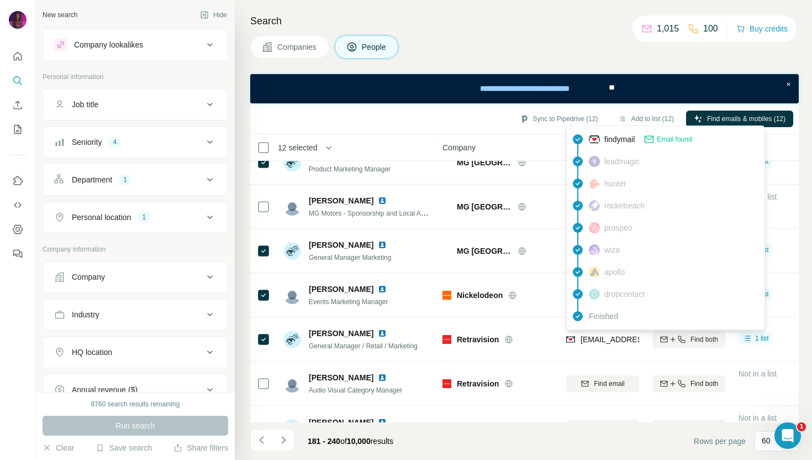
click at [610, 341] on span "[EMAIL_ADDRESS][DOMAIN_NAME]" at bounding box center [645, 339] width 131 height 9
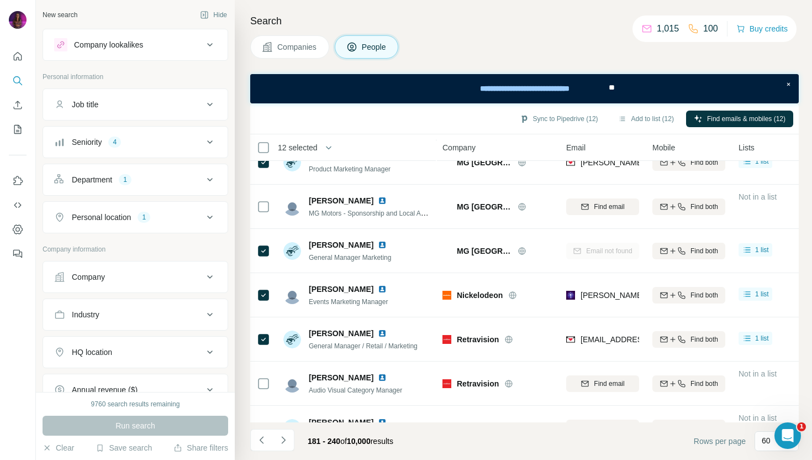
click at [542, 350] on div "Retravision" at bounding box center [497, 339] width 110 height 30
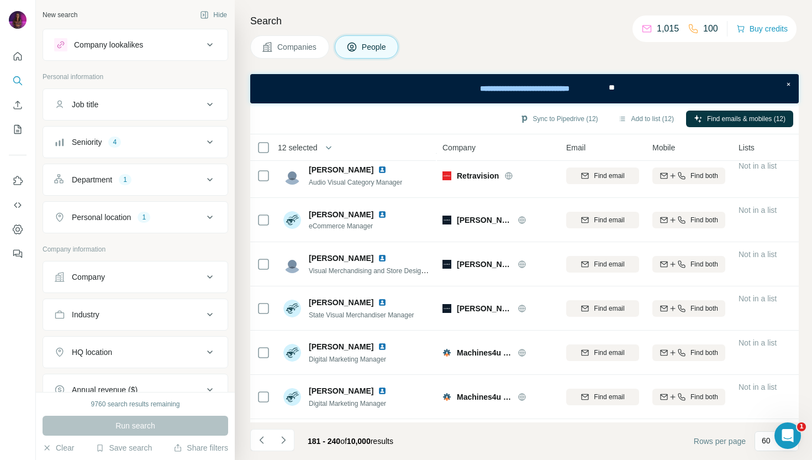
scroll to position [849, 0]
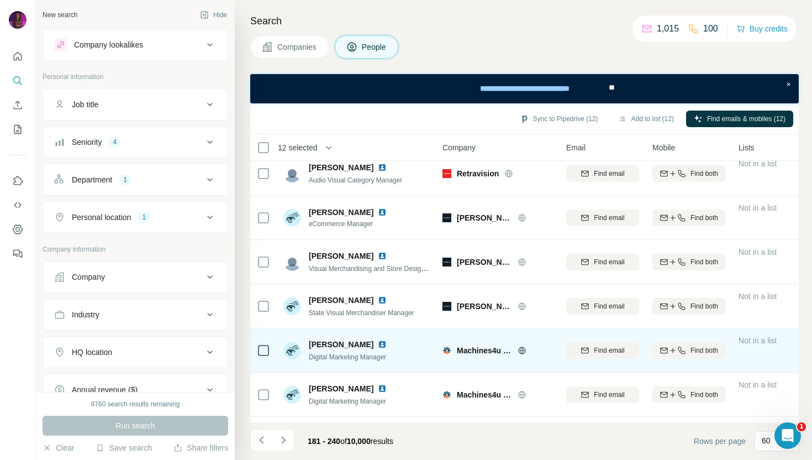
click at [521, 352] on icon at bounding box center [521, 349] width 3 height 7
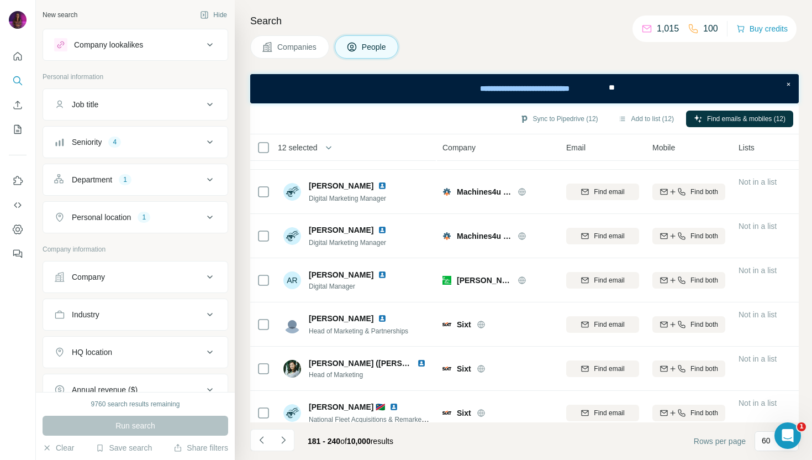
scroll to position [1031, 0]
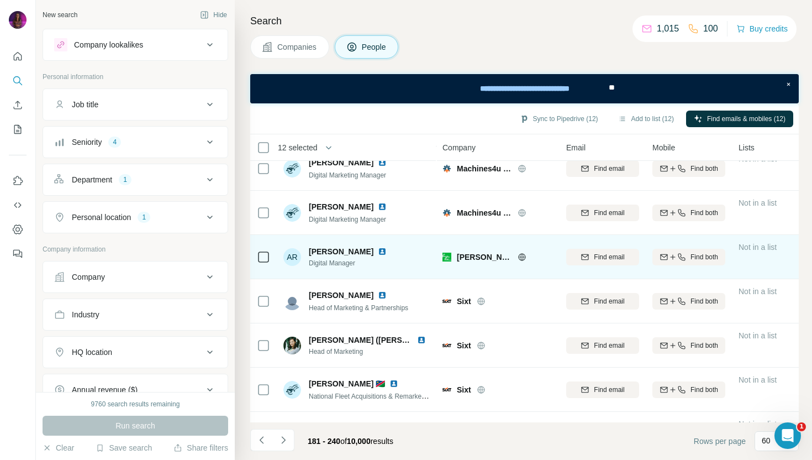
click at [518, 257] on icon at bounding box center [522, 256] width 9 height 9
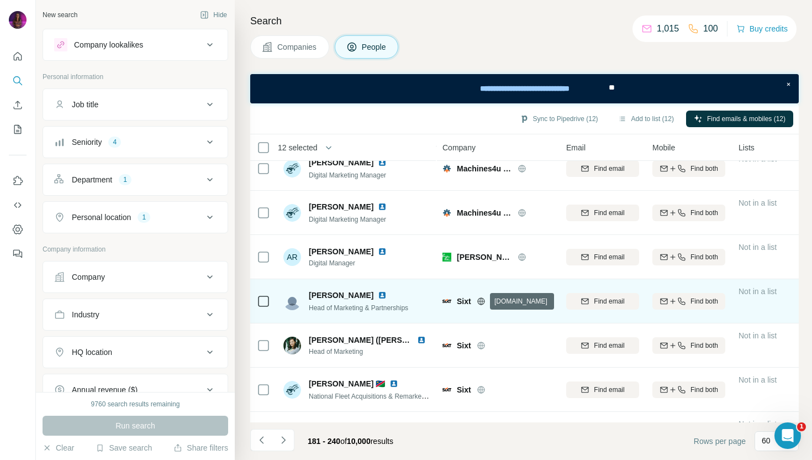
click at [484, 300] on icon at bounding box center [480, 300] width 7 height 1
click at [600, 303] on span "Find email" at bounding box center [609, 301] width 30 height 10
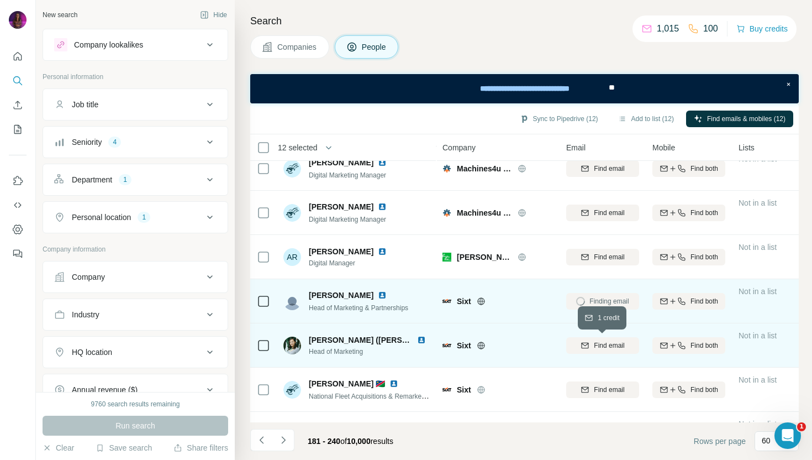
click at [615, 348] on span "Find email" at bounding box center [609, 345] width 30 height 10
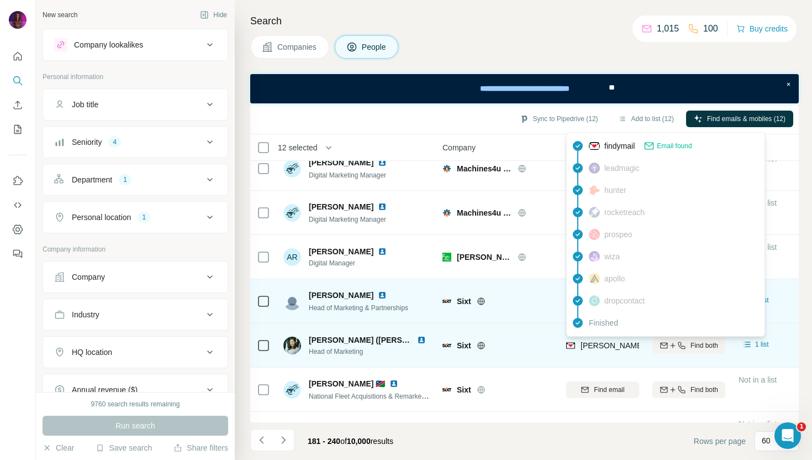
click at [599, 343] on span "[PERSON_NAME][EMAIL_ADDRESS][DOMAIN_NAME]" at bounding box center [677, 345] width 194 height 9
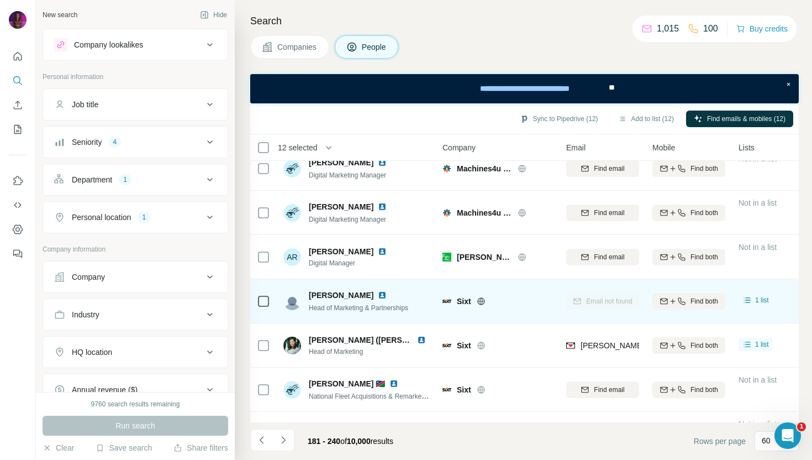
click at [535, 314] on div "Sixt" at bounding box center [497, 301] width 110 height 30
click at [381, 292] on img at bounding box center [382, 295] width 9 height 9
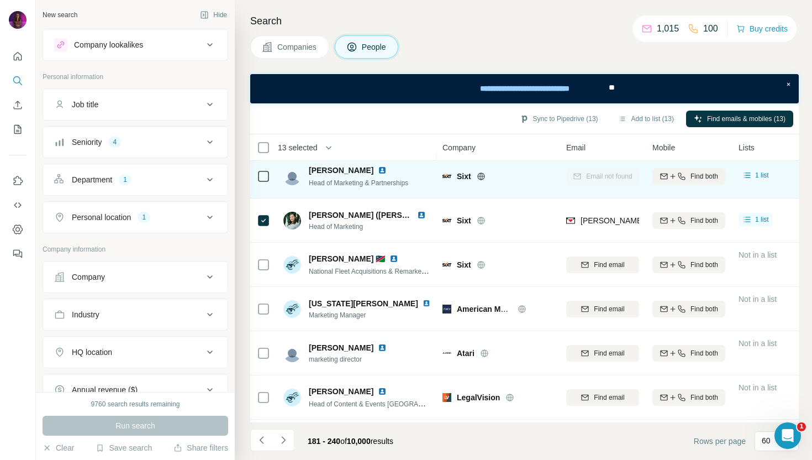
scroll to position [1178, 0]
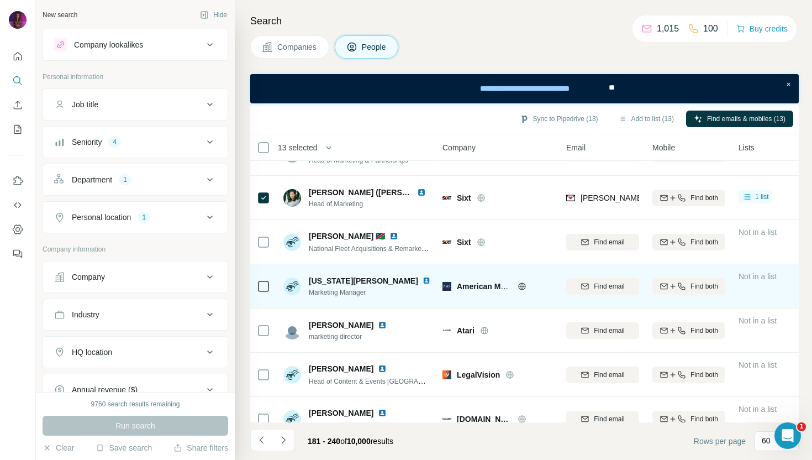
click at [521, 288] on icon at bounding box center [522, 286] width 9 height 9
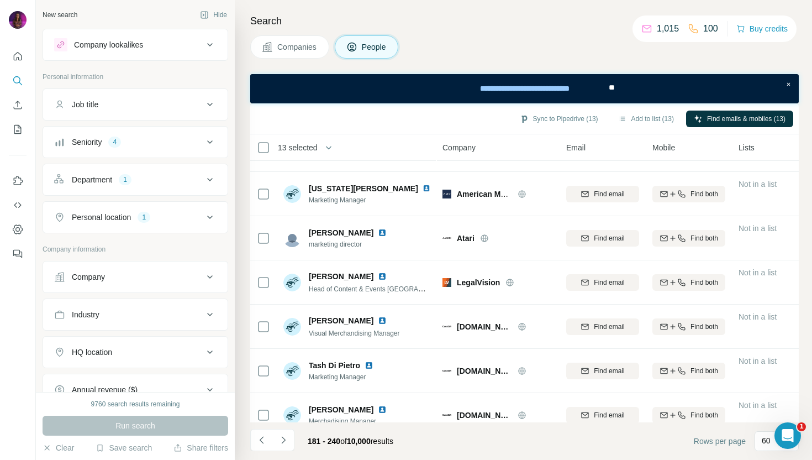
scroll to position [1296, 0]
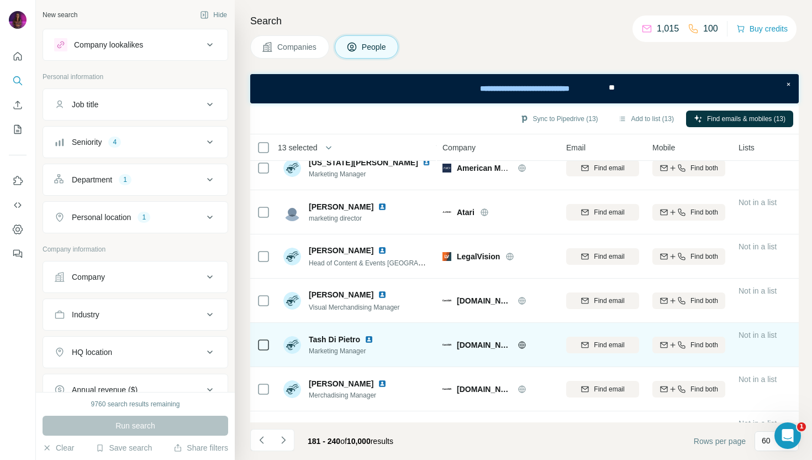
click at [518, 342] on icon at bounding box center [522, 344] width 9 height 9
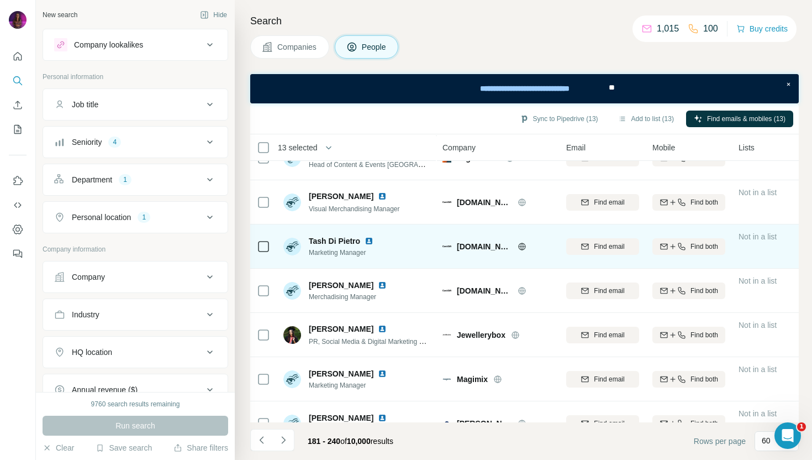
scroll to position [1437, 0]
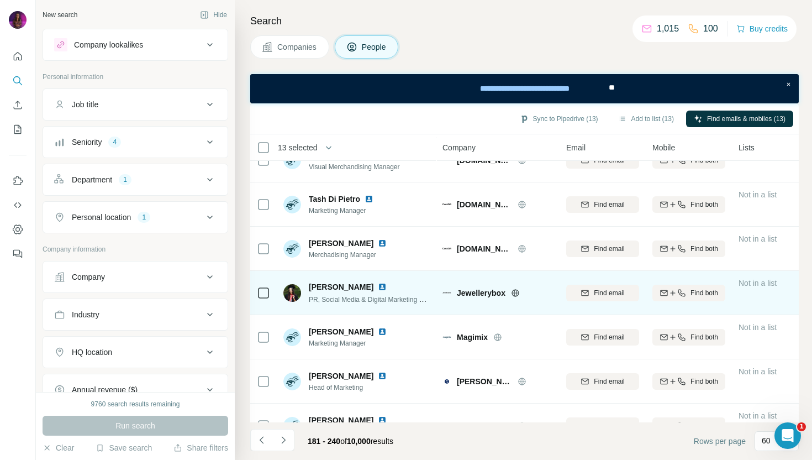
click at [516, 291] on icon at bounding box center [515, 292] width 3 height 7
click at [386, 287] on img at bounding box center [382, 286] width 9 height 9
click at [604, 294] on span "Find email" at bounding box center [609, 293] width 30 height 10
click at [255, 294] on td at bounding box center [263, 293] width 27 height 44
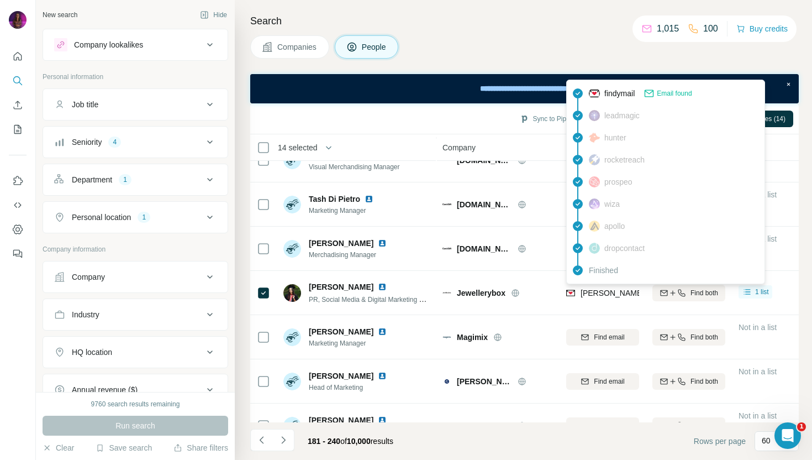
click at [616, 294] on span "[PERSON_NAME][EMAIL_ADDRESS][PERSON_NAME][DOMAIN_NAME]" at bounding box center [709, 292] width 258 height 9
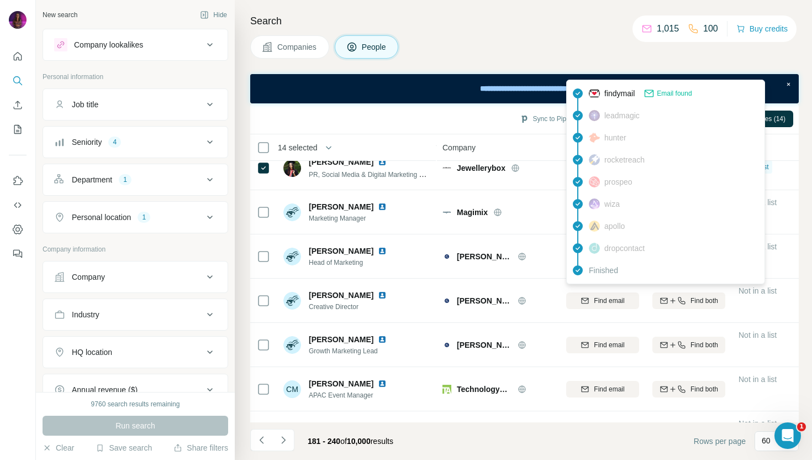
scroll to position [1567, 0]
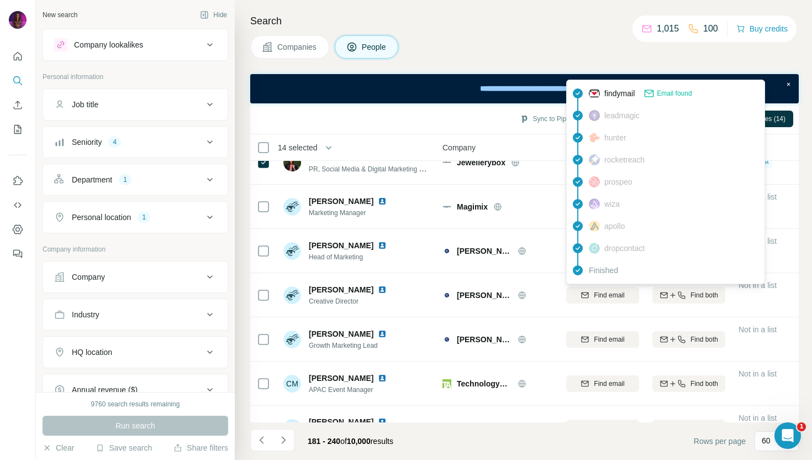
click at [515, 14] on h4 "Search" at bounding box center [524, 20] width 548 height 15
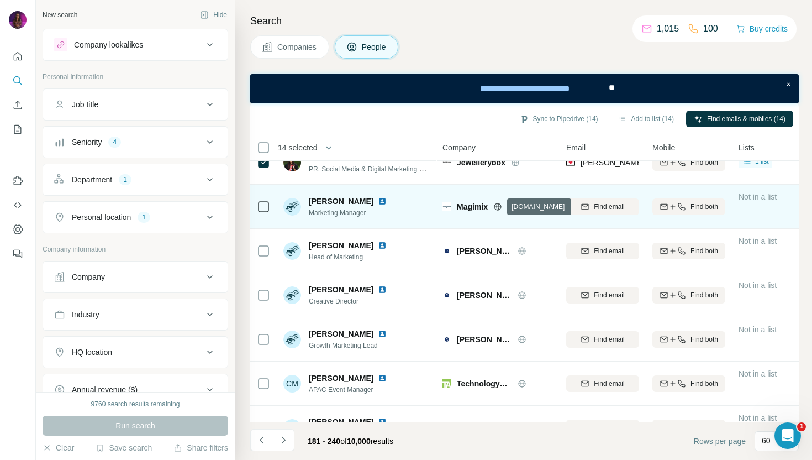
click at [499, 204] on icon at bounding box center [497, 206] width 9 height 9
click at [378, 201] on img at bounding box center [382, 201] width 9 height 9
click at [608, 207] on span "Find email" at bounding box center [609, 207] width 30 height 10
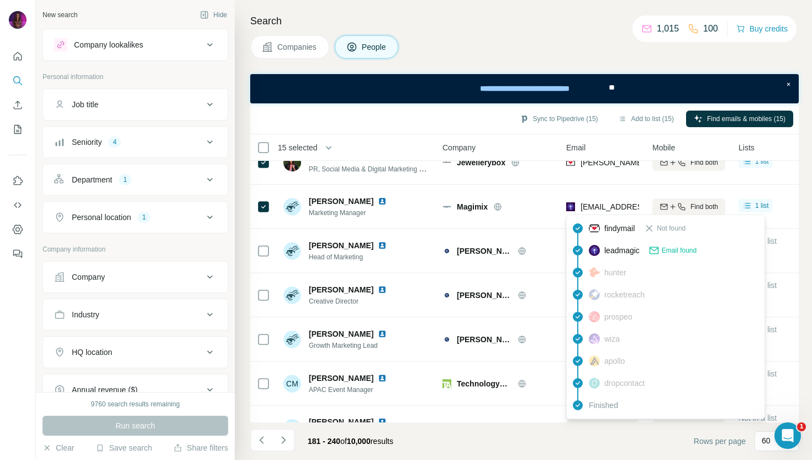
click at [600, 205] on span "[EMAIL_ADDRESS][DOMAIN_NAME]" at bounding box center [645, 206] width 131 height 9
click at [530, 39] on div "Companies People" at bounding box center [524, 46] width 548 height 23
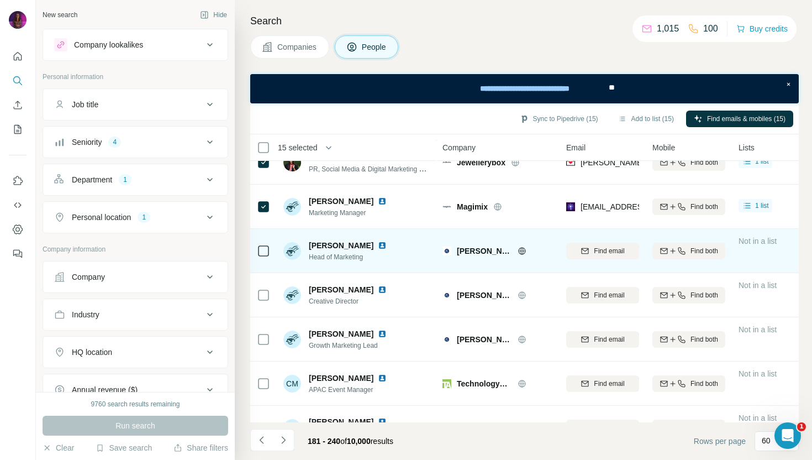
click at [518, 247] on icon at bounding box center [522, 250] width 9 height 9
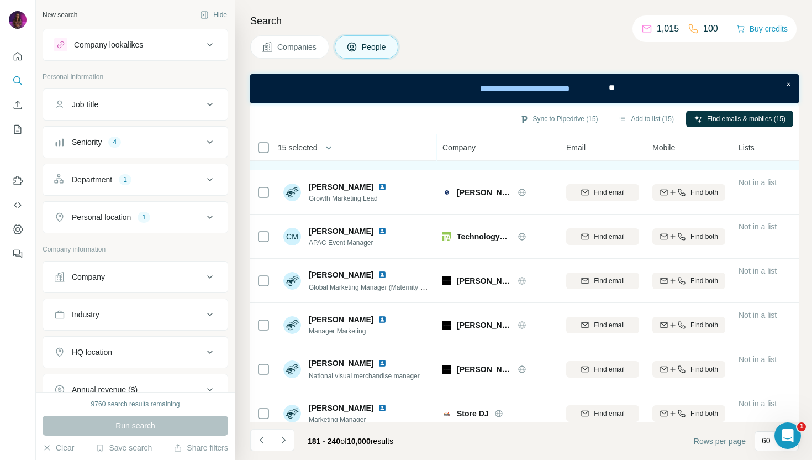
scroll to position [1715, 0]
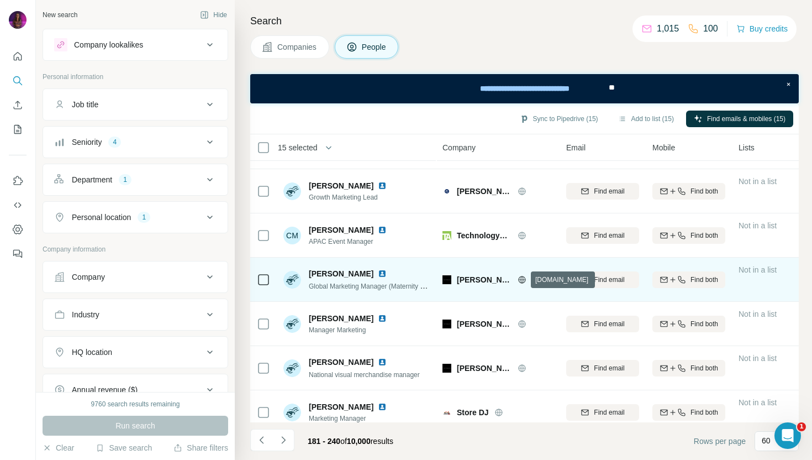
click at [524, 277] on icon at bounding box center [522, 279] width 9 height 9
click at [615, 279] on span "Find email" at bounding box center [609, 280] width 30 height 10
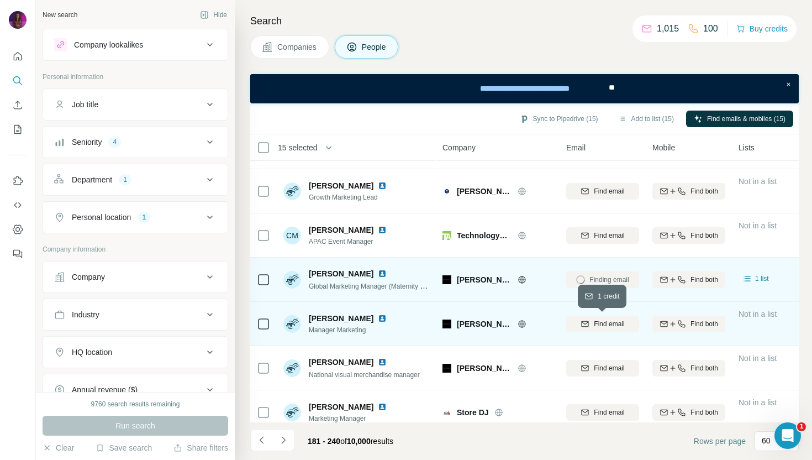
click at [607, 324] on span "Find email" at bounding box center [609, 324] width 30 height 10
click at [378, 316] on img at bounding box center [382, 318] width 9 height 9
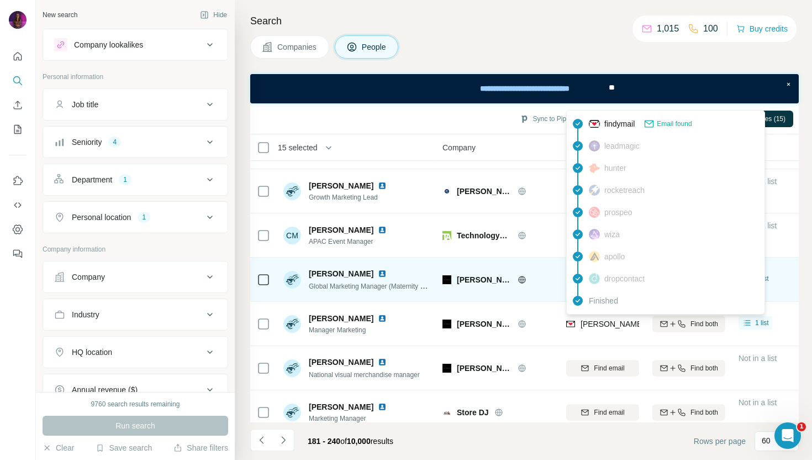
click at [610, 324] on span "[PERSON_NAME][EMAIL_ADDRESS][DOMAIN_NAME]" at bounding box center [677, 323] width 194 height 9
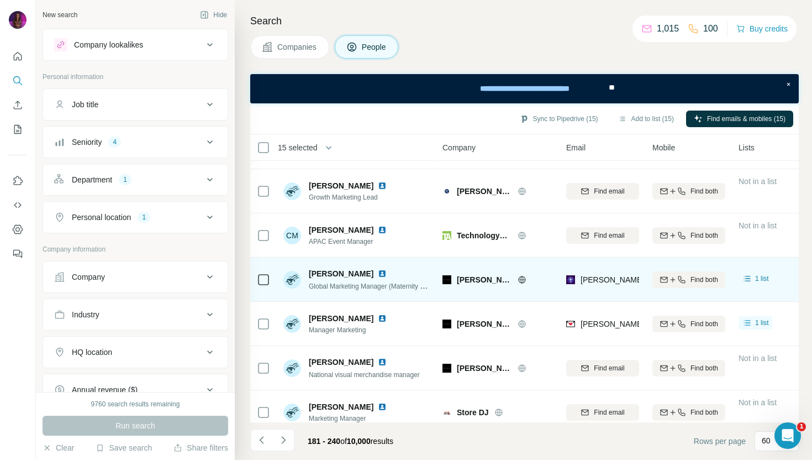
click at [534, 302] on td "[PERSON_NAME] USA" at bounding box center [498, 324] width 124 height 44
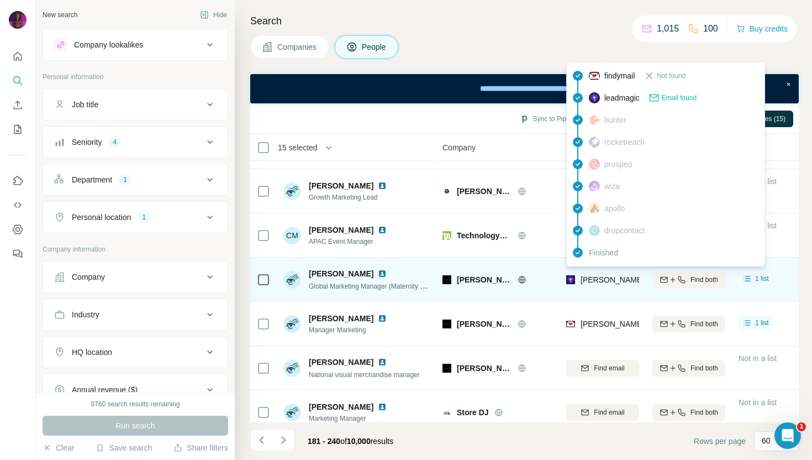
click at [604, 281] on span "[PERSON_NAME][EMAIL_ADDRESS][DOMAIN_NAME]" at bounding box center [677, 279] width 194 height 9
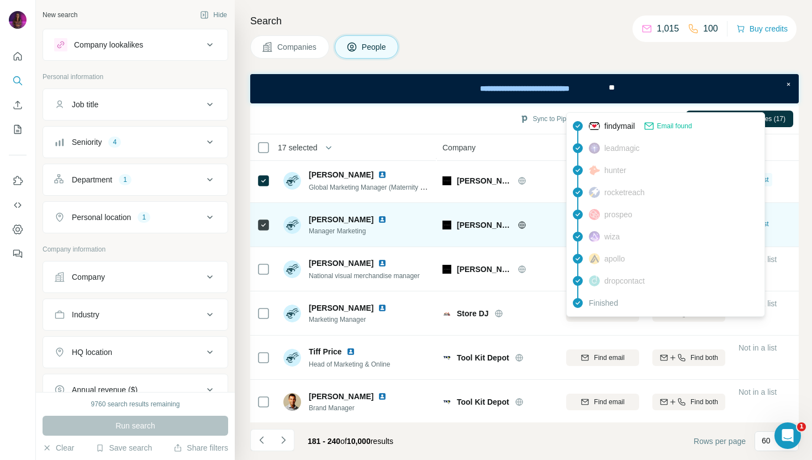
scroll to position [1819, 0]
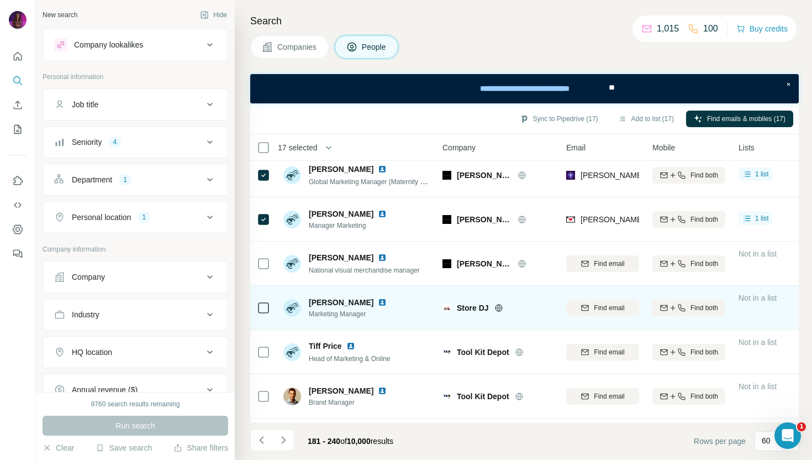
click at [501, 307] on icon at bounding box center [498, 307] width 7 height 1
click at [603, 308] on span "Find email" at bounding box center [609, 308] width 30 height 10
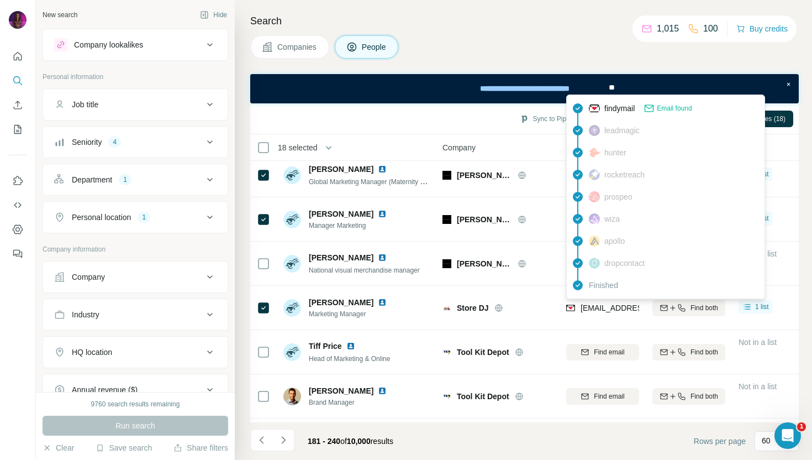
click at [604, 306] on span "[EMAIL_ADDRESS][DOMAIN_NAME]" at bounding box center [645, 307] width 131 height 9
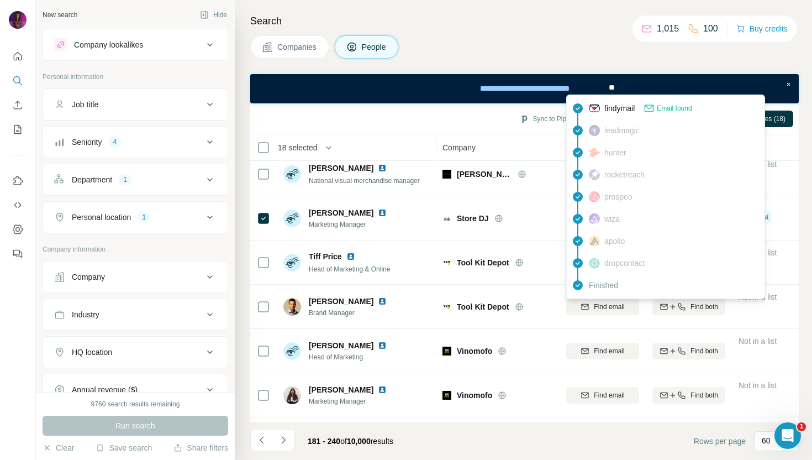
scroll to position [1907, 0]
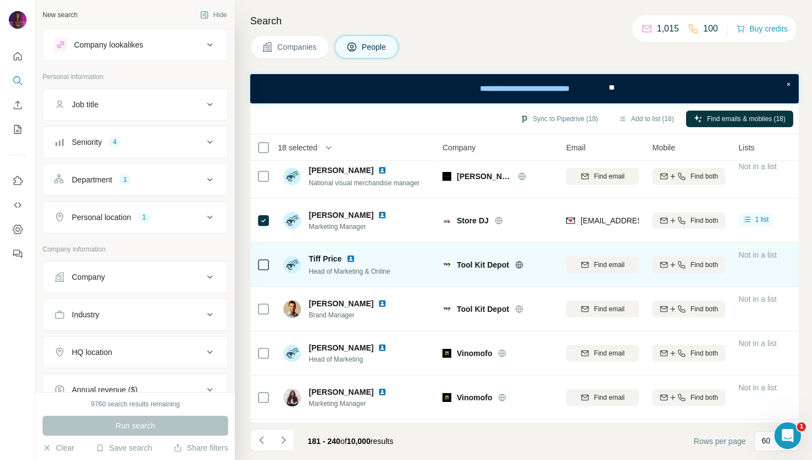
click at [521, 263] on icon at bounding box center [519, 264] width 9 height 9
click at [613, 267] on span "Find email" at bounding box center [609, 265] width 30 height 10
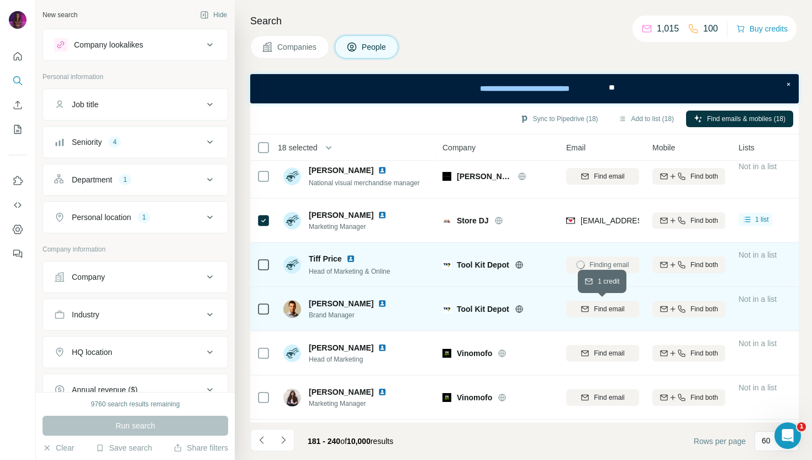
click at [604, 307] on span "Find email" at bounding box center [609, 309] width 30 height 10
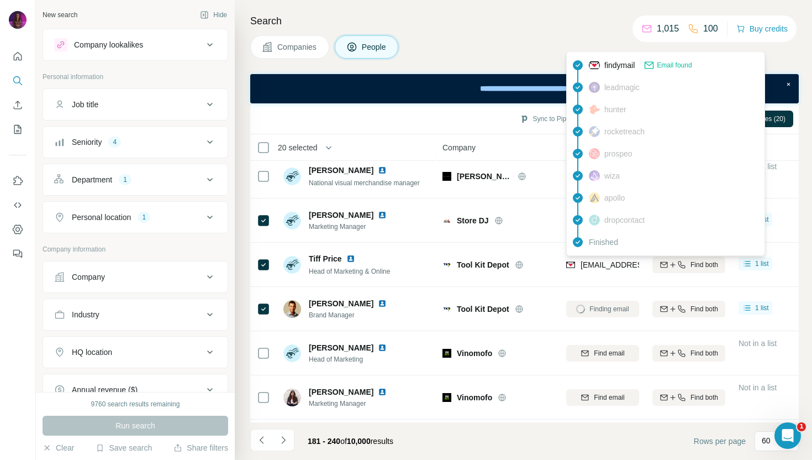
click at [600, 262] on span "[EMAIL_ADDRESS][DOMAIN_NAME]" at bounding box center [645, 264] width 131 height 9
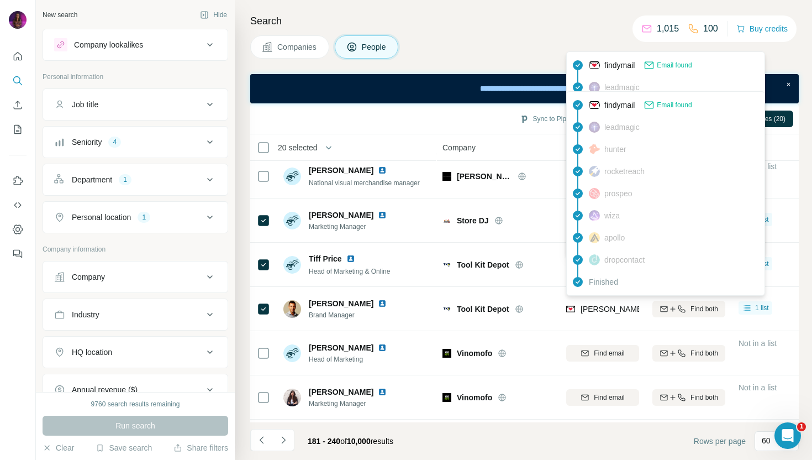
click at [597, 311] on span "[PERSON_NAME][EMAIL_ADDRESS][PERSON_NAME][DOMAIN_NAME]" at bounding box center [709, 308] width 258 height 9
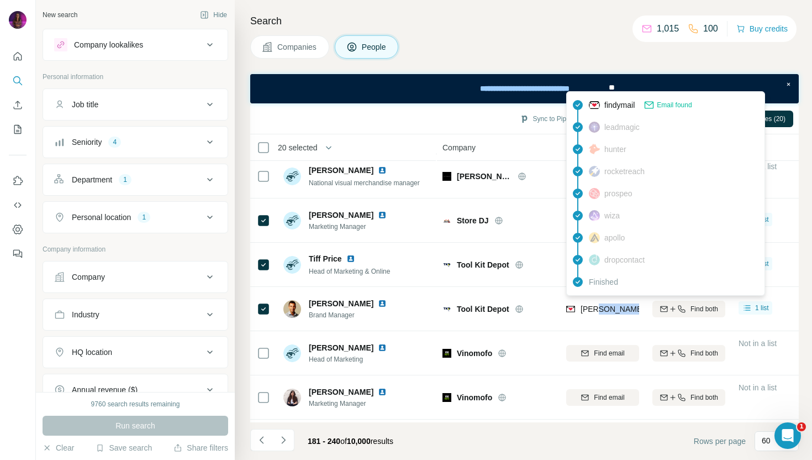
click at [597, 311] on span "[PERSON_NAME][EMAIL_ADDRESS][PERSON_NAME][DOMAIN_NAME]" at bounding box center [709, 308] width 258 height 9
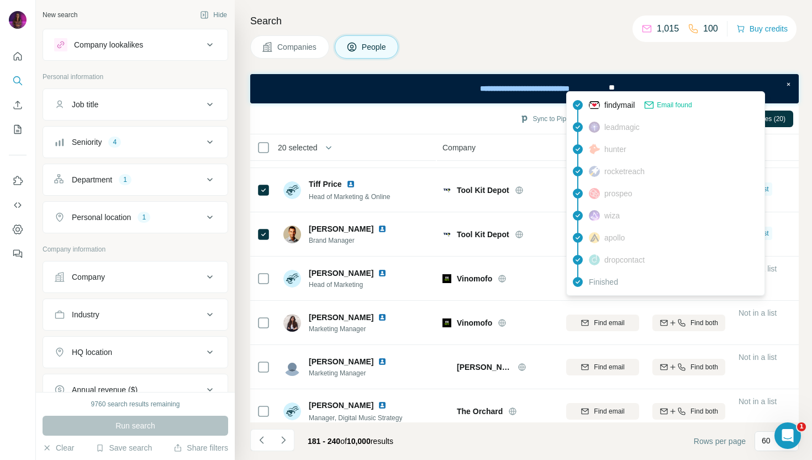
scroll to position [1979, 0]
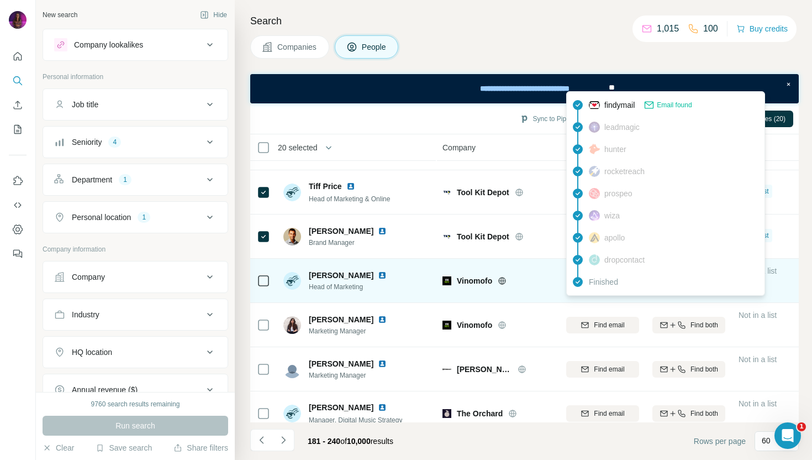
click at [502, 282] on icon at bounding box center [502, 280] width 9 height 9
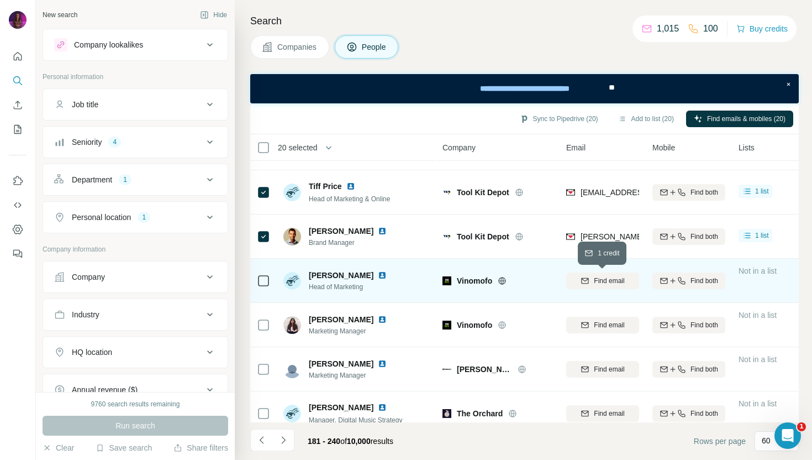
click at [608, 279] on span "Find email" at bounding box center [609, 281] width 30 height 10
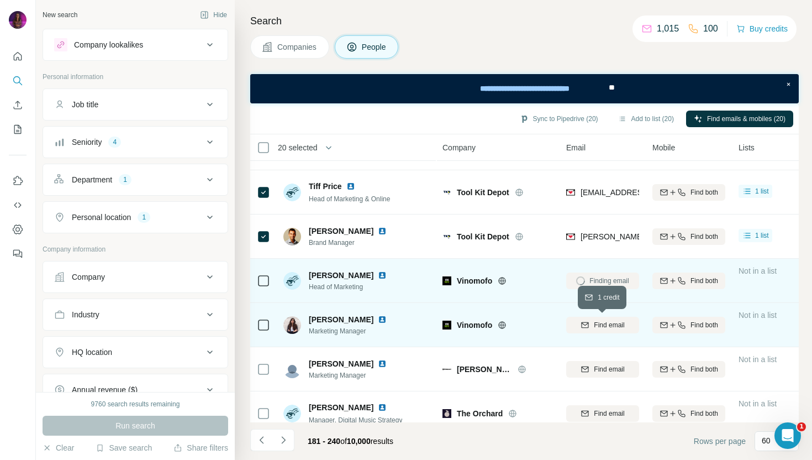
click at [610, 326] on span "Find email" at bounding box center [609, 325] width 30 height 10
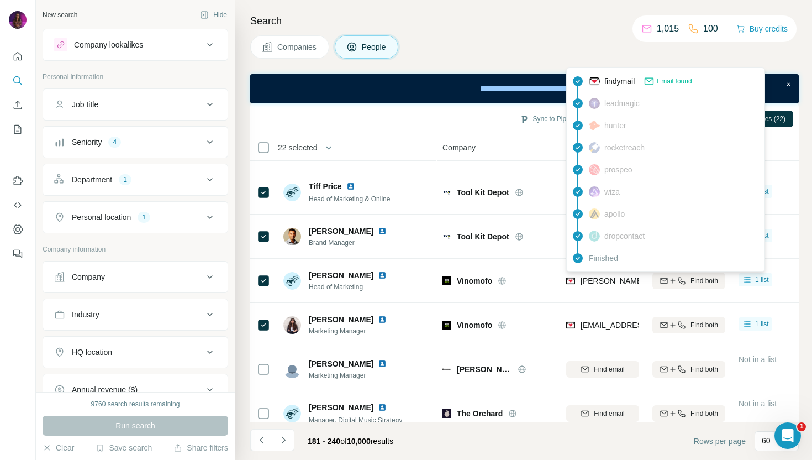
click at [614, 279] on span "[PERSON_NAME][EMAIL_ADDRESS][PERSON_NAME][DOMAIN_NAME]" at bounding box center [709, 280] width 258 height 9
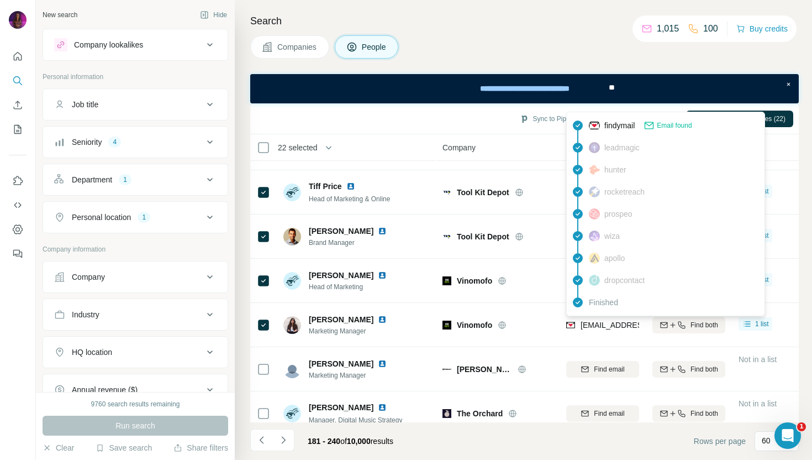
click at [613, 328] on span "[EMAIL_ADDRESS][PERSON_NAME][DOMAIN_NAME]" at bounding box center [677, 324] width 194 height 9
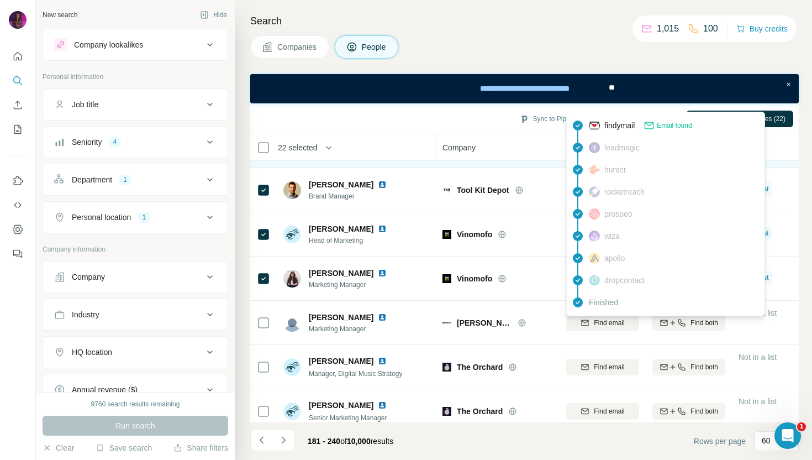
scroll to position [2030, 0]
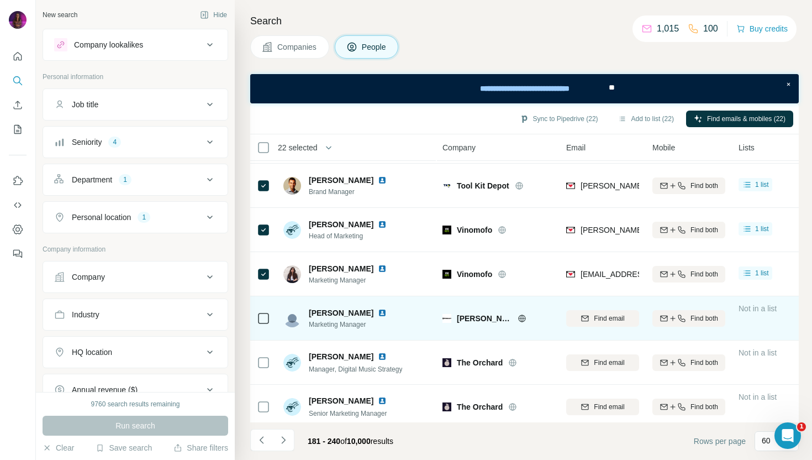
click at [518, 318] on icon at bounding box center [522, 318] width 9 height 9
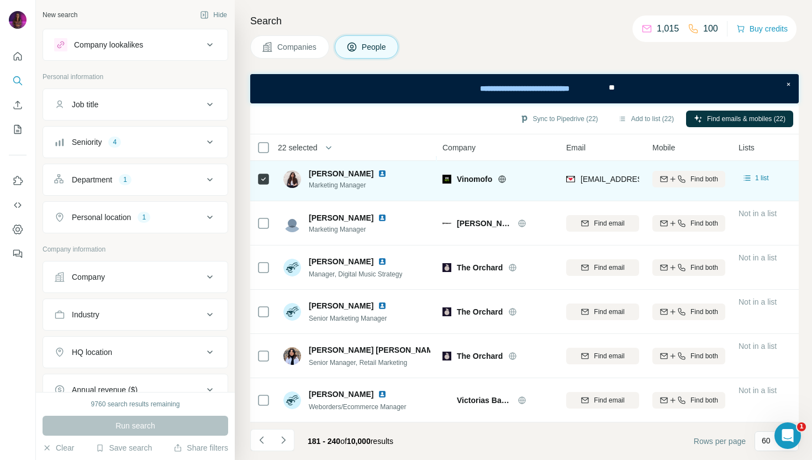
scroll to position [2132, 0]
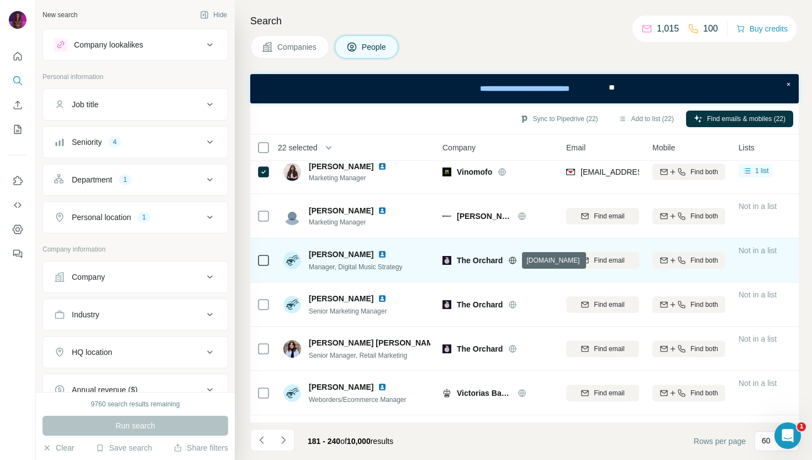
click at [515, 258] on icon at bounding box center [512, 260] width 9 height 9
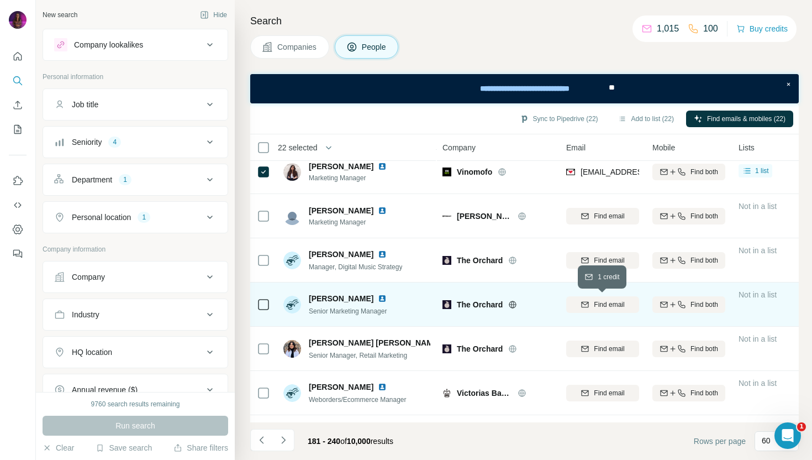
click at [615, 305] on span "Find email" at bounding box center [609, 304] width 30 height 10
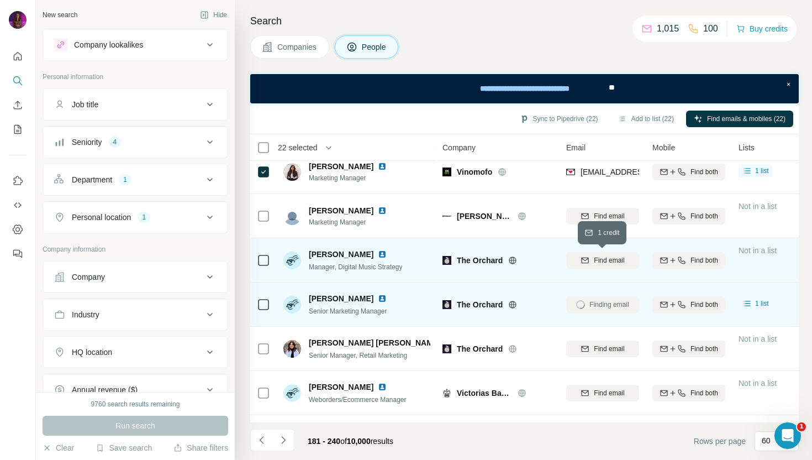
click at [603, 256] on span "Find email" at bounding box center [609, 260] width 30 height 10
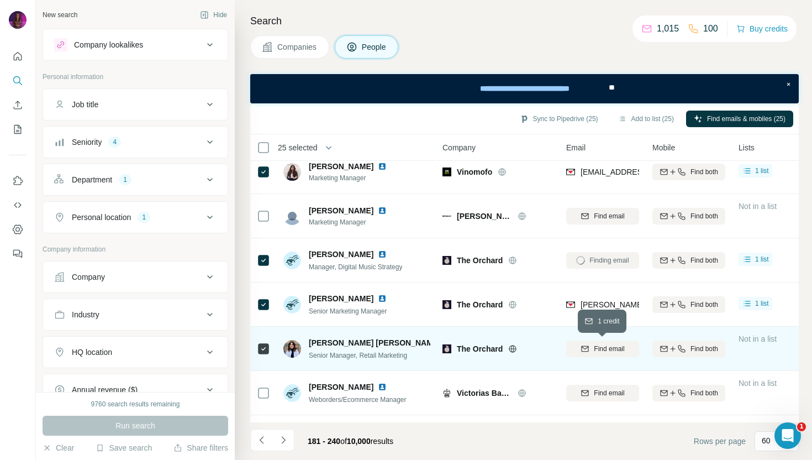
click at [611, 345] on span "Find email" at bounding box center [609, 349] width 30 height 10
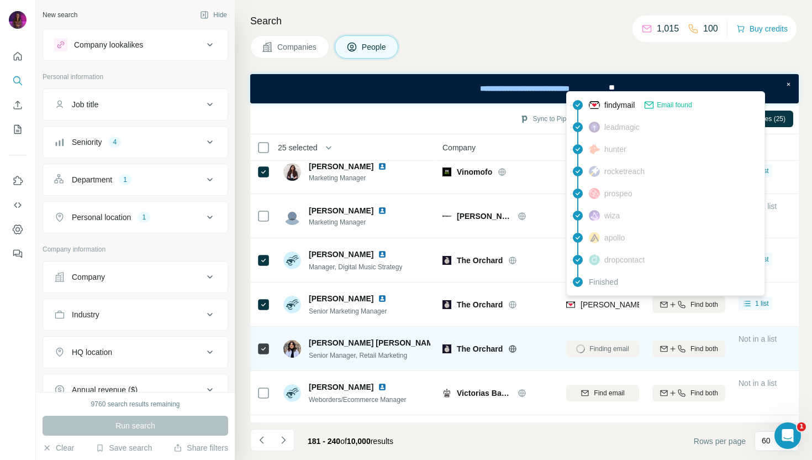
click at [597, 305] on span "[PERSON_NAME][EMAIL_ADDRESS][DOMAIN_NAME]" at bounding box center [677, 304] width 194 height 9
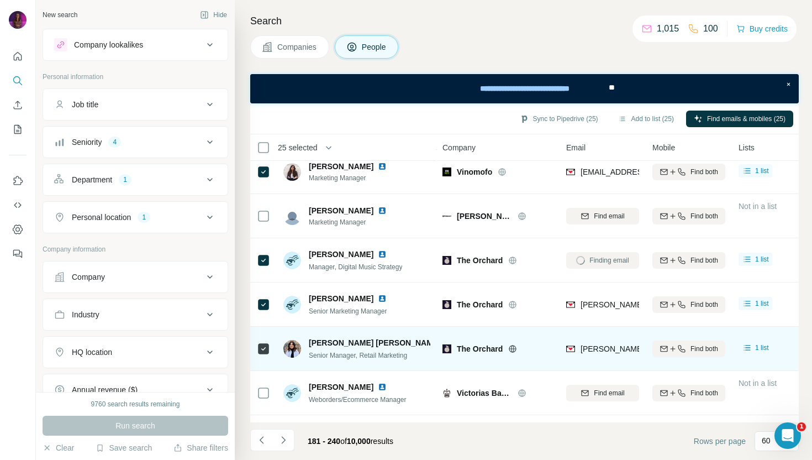
click at [498, 289] on div "The Orchard" at bounding box center [497, 304] width 110 height 30
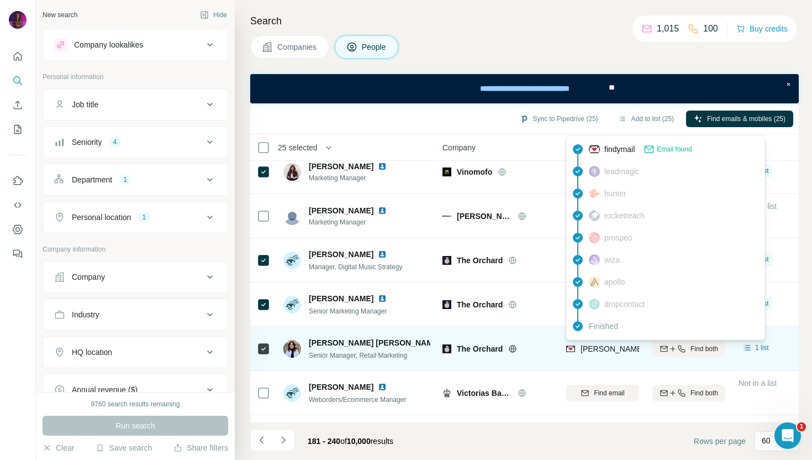
click at [613, 351] on span "[PERSON_NAME][EMAIL_ADDRESS][DOMAIN_NAME]" at bounding box center [677, 348] width 194 height 9
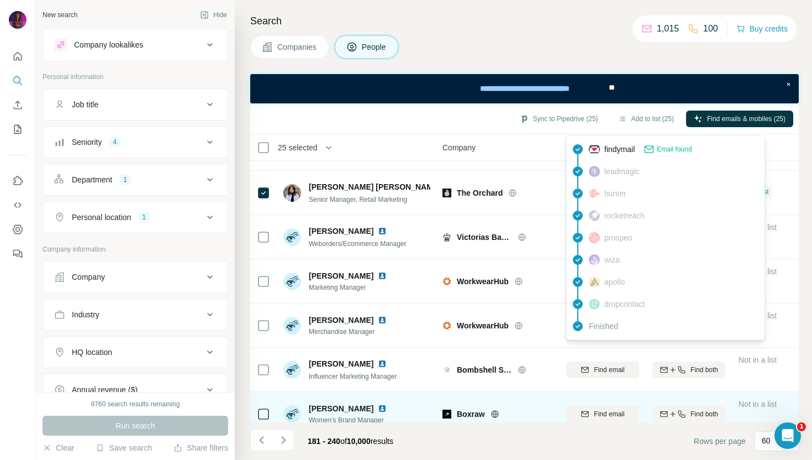
scroll to position [2272, 0]
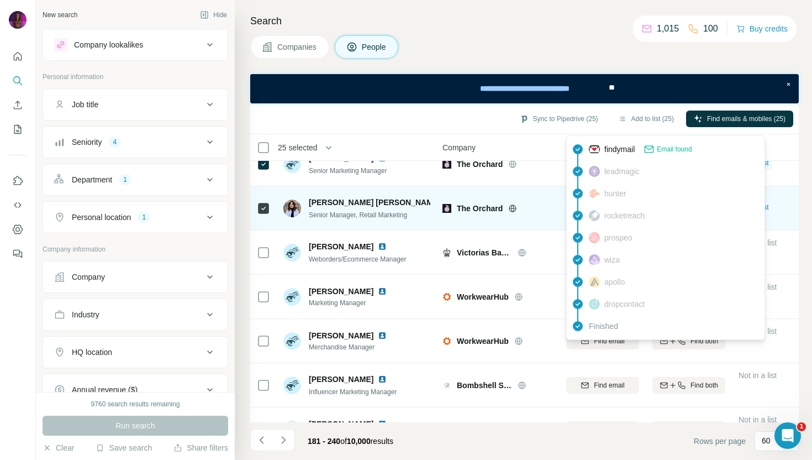
click at [534, 219] on div "The Orchard" at bounding box center [497, 208] width 110 height 30
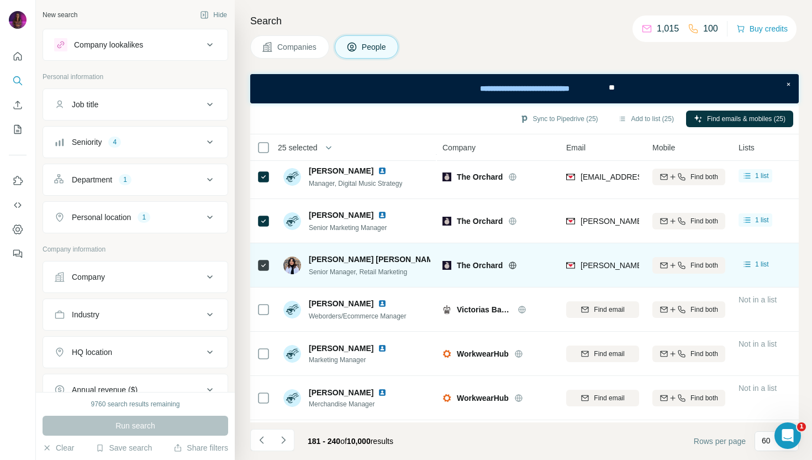
scroll to position [2213, 0]
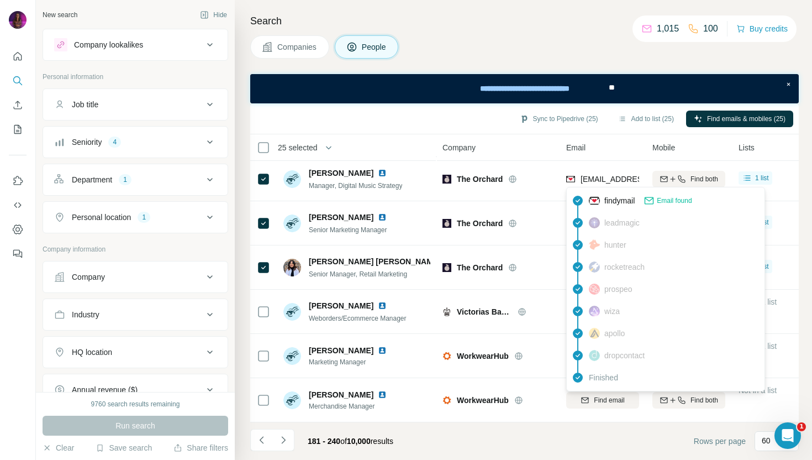
click at [589, 178] on span "[EMAIL_ADDRESS][DOMAIN_NAME]" at bounding box center [645, 179] width 131 height 9
click at [616, 176] on span "[EMAIL_ADDRESS][DOMAIN_NAME]" at bounding box center [645, 179] width 131 height 9
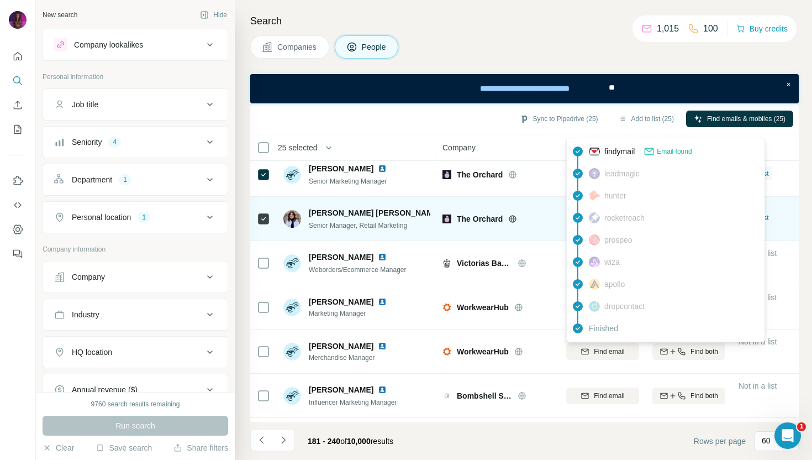
scroll to position [2262, 0]
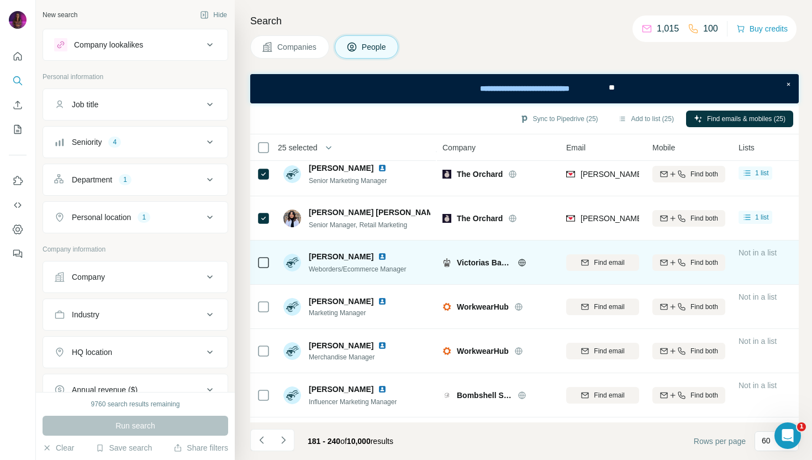
click at [523, 263] on icon at bounding box center [521, 261] width 3 height 7
click at [378, 257] on img at bounding box center [382, 256] width 9 height 9
click at [598, 259] on span "Find email" at bounding box center [609, 262] width 30 height 10
click at [525, 262] on icon at bounding box center [521, 261] width 7 height 7
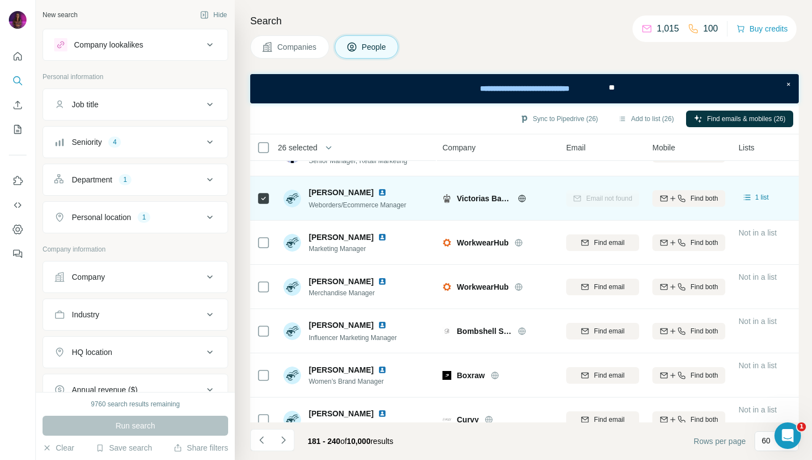
scroll to position [2330, 0]
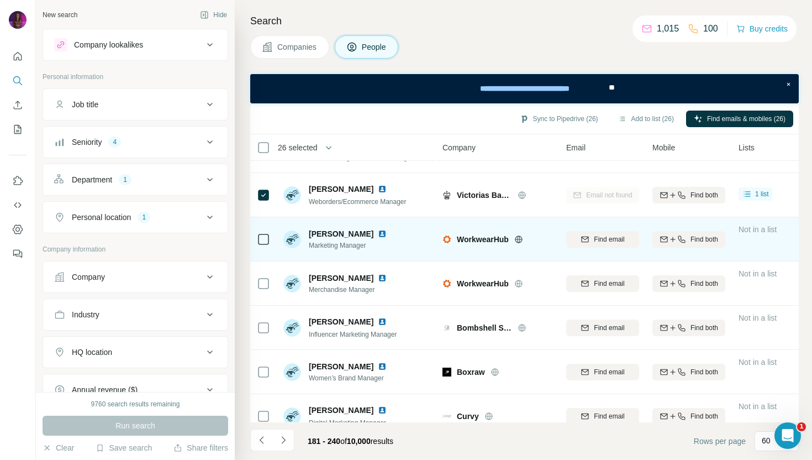
click at [378, 235] on img at bounding box center [382, 233] width 9 height 9
click at [606, 239] on span "Find email" at bounding box center [609, 239] width 30 height 10
click at [522, 239] on icon at bounding box center [518, 239] width 9 height 9
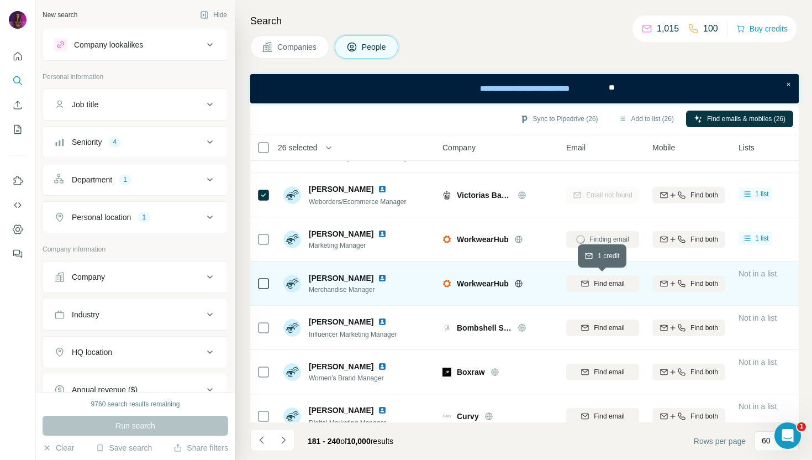
click at [603, 277] on button "Find email" at bounding box center [602, 283] width 73 height 17
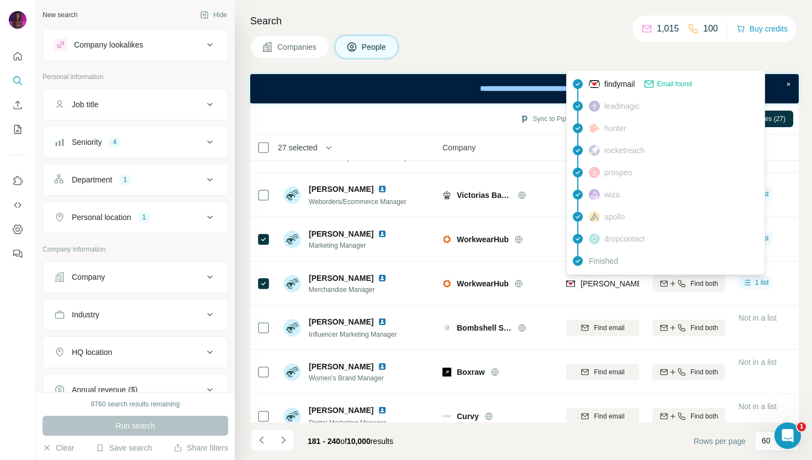
click at [609, 282] on span "[PERSON_NAME][EMAIL_ADDRESS][PERSON_NAME][DOMAIN_NAME]" at bounding box center [709, 283] width 258 height 9
click at [415, 283] on div "[PERSON_NAME] Merchandise Manager" at bounding box center [356, 283] width 147 height 30
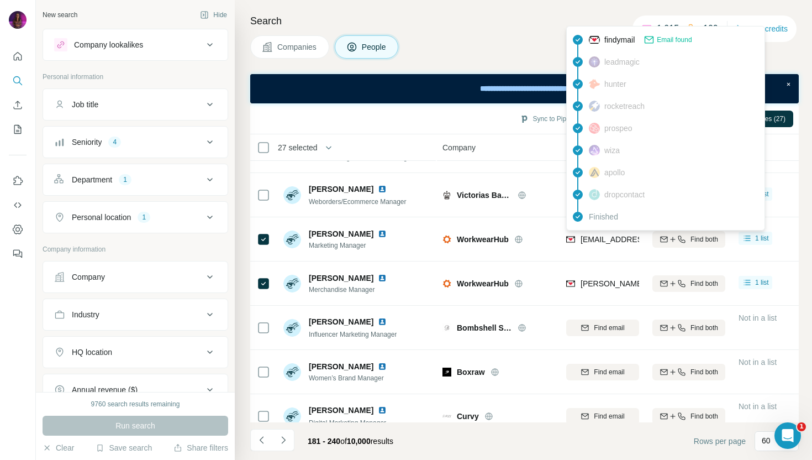
click at [602, 240] on span "[EMAIL_ADDRESS][DOMAIN_NAME]" at bounding box center [645, 239] width 131 height 9
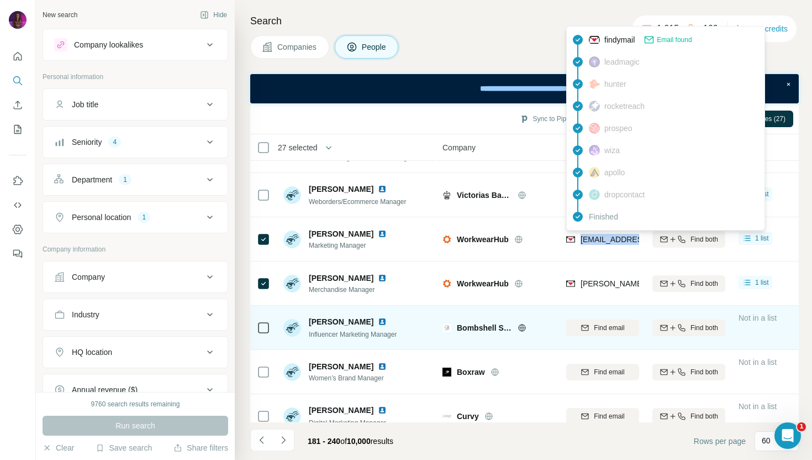
scroll to position [2390, 0]
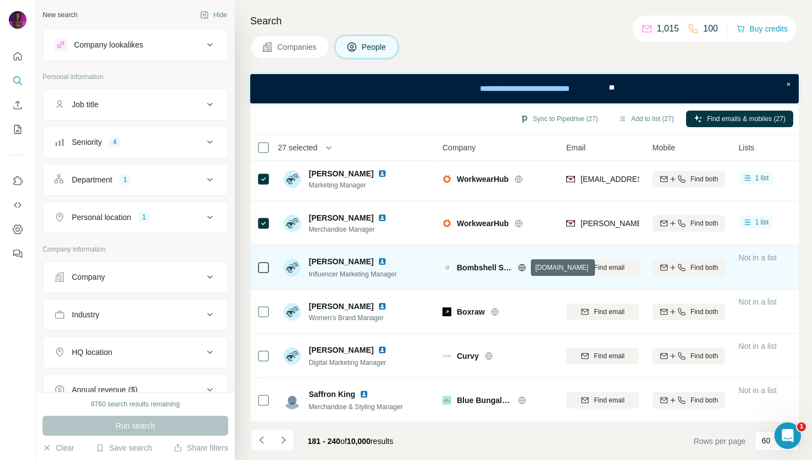
click at [522, 267] on icon at bounding box center [521, 266] width 3 height 7
click at [611, 270] on span "Find email" at bounding box center [609, 267] width 30 height 10
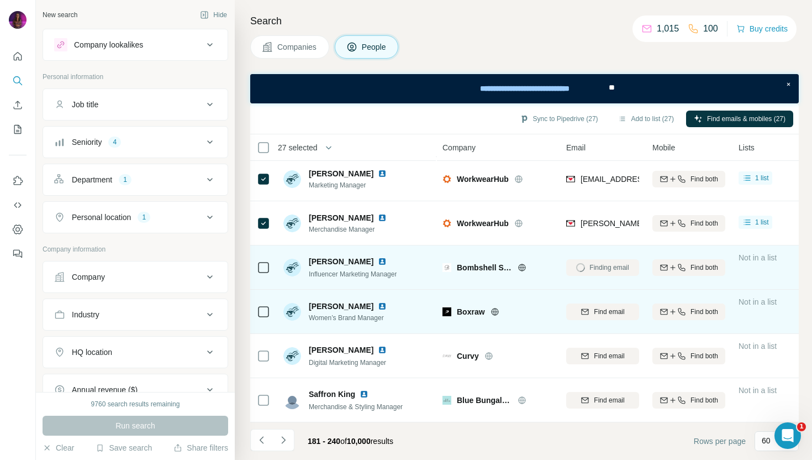
click at [495, 310] on icon at bounding box center [494, 311] width 9 height 9
click at [260, 305] on icon at bounding box center [263, 311] width 13 height 13
click at [602, 312] on span "Find email" at bounding box center [609, 312] width 30 height 10
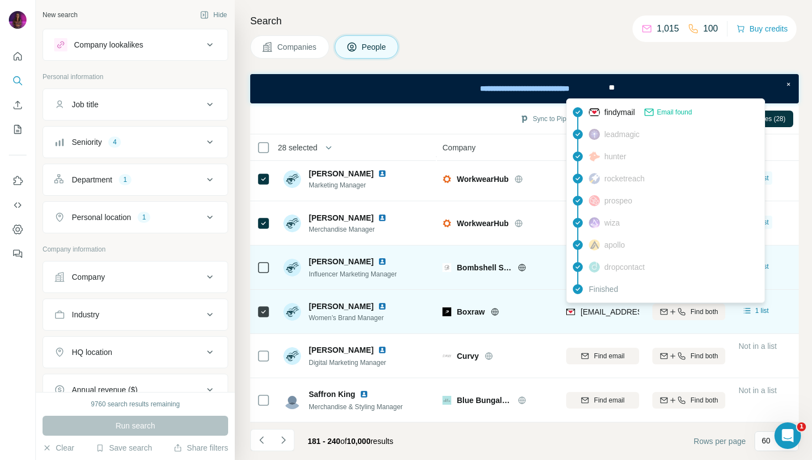
click at [603, 312] on span "[EMAIL_ADDRESS][DOMAIN_NAME]" at bounding box center [645, 311] width 131 height 9
click at [378, 304] on img at bounding box center [382, 306] width 9 height 9
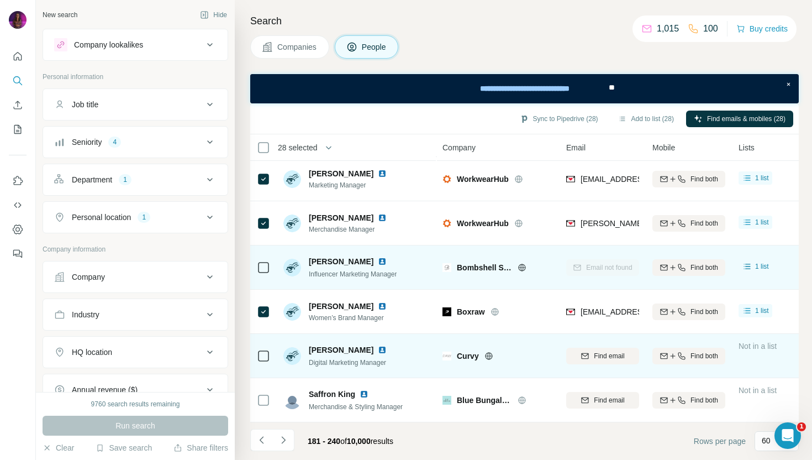
click at [490, 355] on icon at bounding box center [488, 355] width 3 height 7
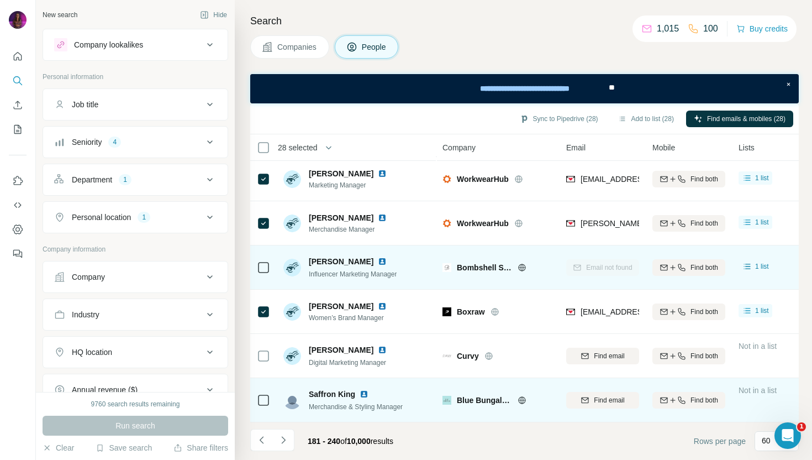
click at [523, 401] on icon at bounding box center [522, 399] width 9 height 9
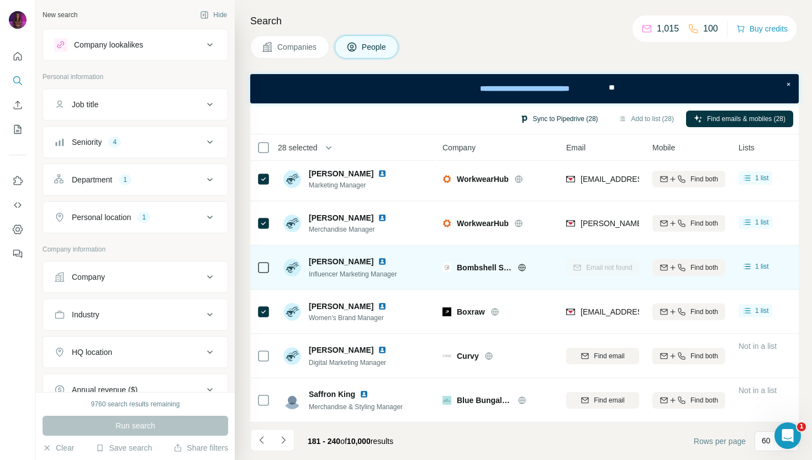
click at [552, 119] on button "Sync to Pipedrive (28)" at bounding box center [559, 118] width 94 height 17
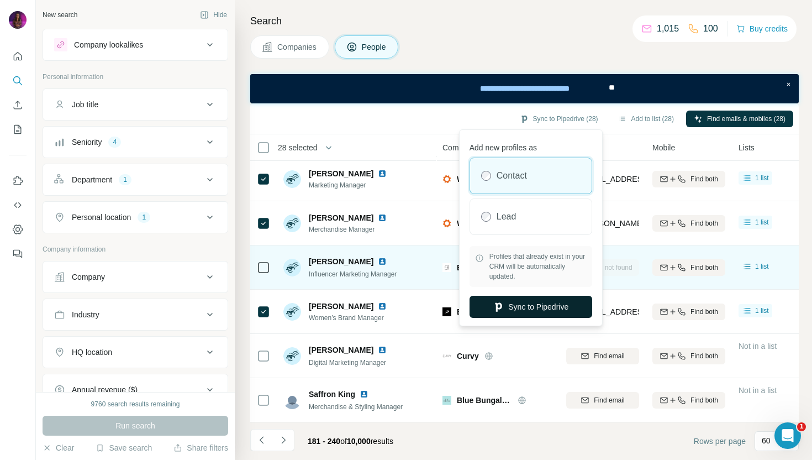
click at [538, 304] on button "Sync to Pipedrive" at bounding box center [530, 306] width 123 height 22
